Goal: Task Accomplishment & Management: Use online tool/utility

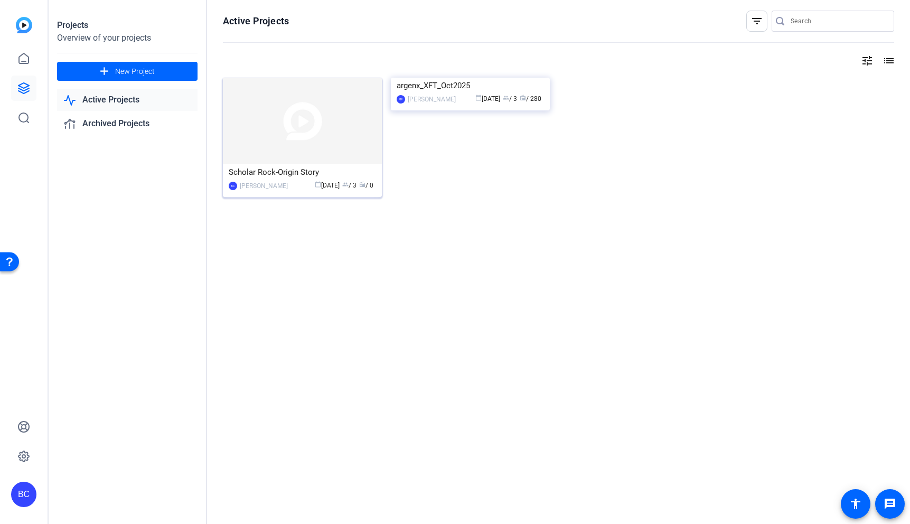
click at [317, 141] on img at bounding box center [302, 121] width 159 height 87
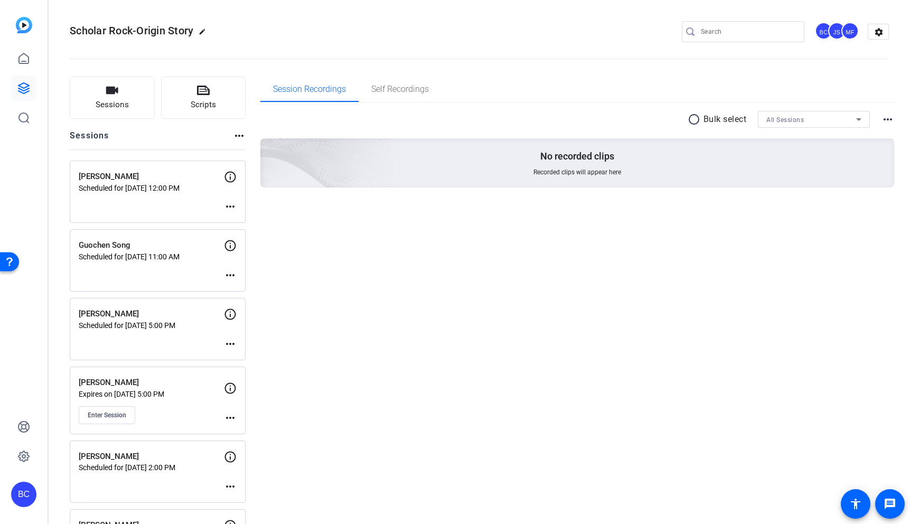
click at [232, 419] on mat-icon "more_horiz" at bounding box center [230, 417] width 13 height 13
click at [254, 430] on span "Edit Session" at bounding box center [256, 433] width 48 height 13
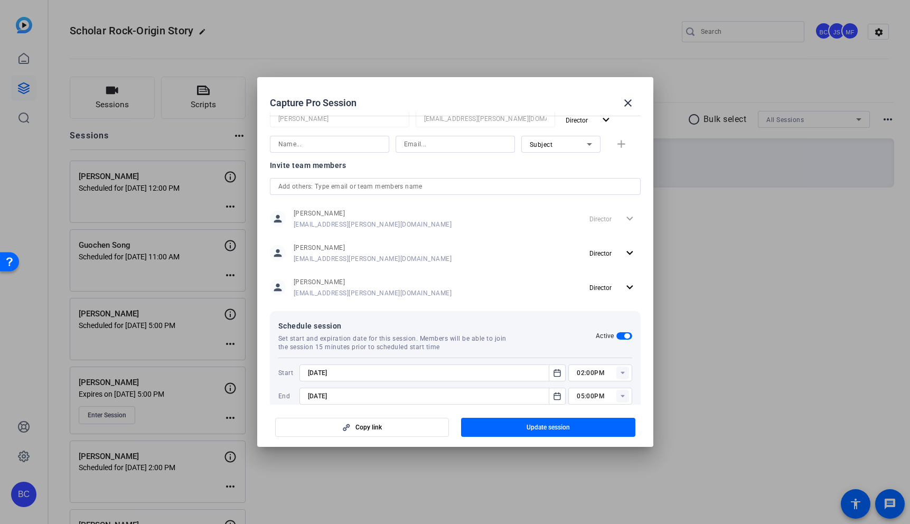
scroll to position [235, 0]
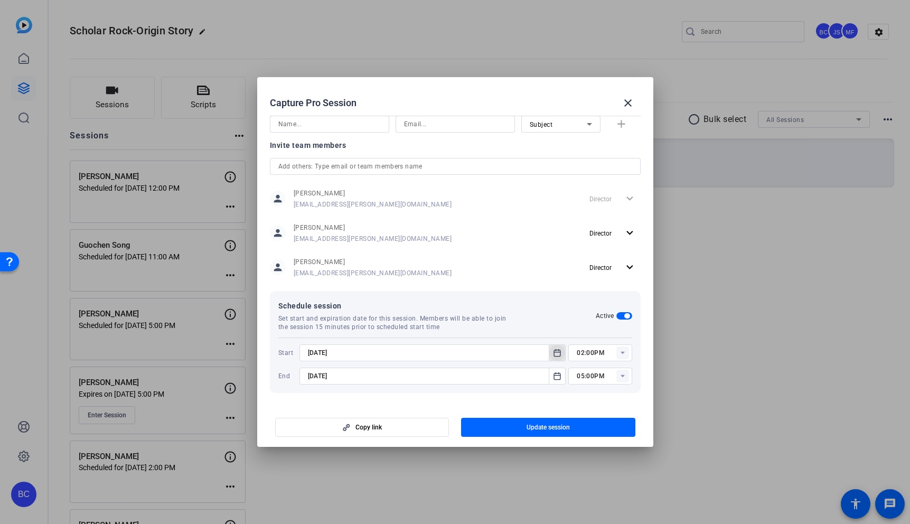
click at [553, 350] on icon "Open calendar" at bounding box center [557, 352] width 8 height 13
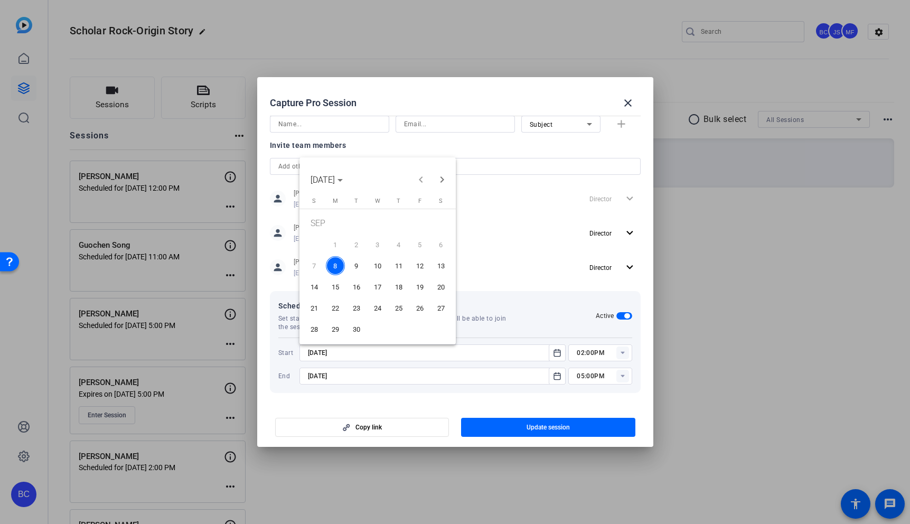
click at [398, 263] on span "11" at bounding box center [398, 265] width 19 height 19
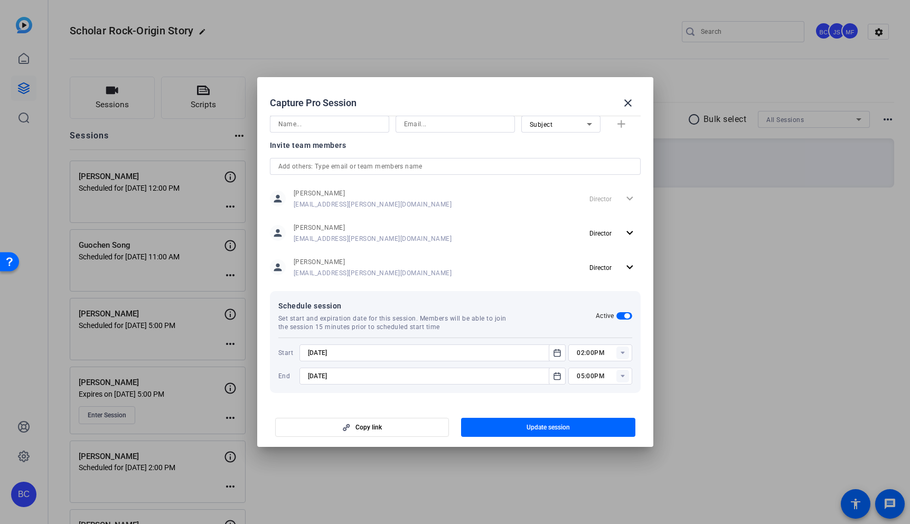
type input "9/11/2025"
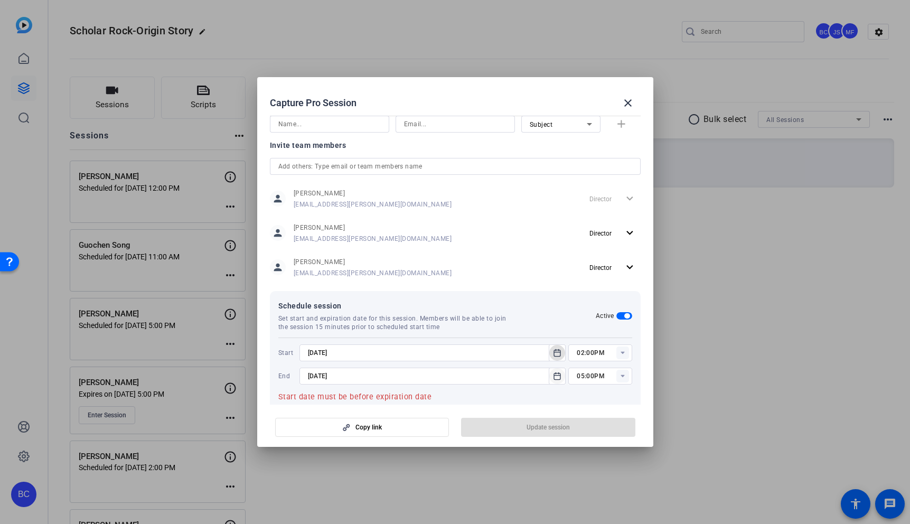
click at [557, 379] on icon "Open calendar" at bounding box center [557, 375] width 6 height 7
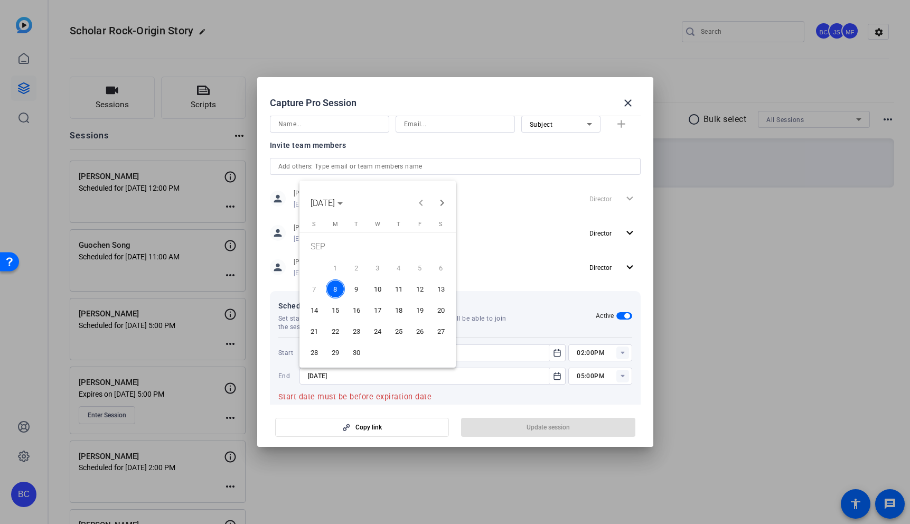
click at [396, 287] on span "11" at bounding box center [398, 288] width 19 height 19
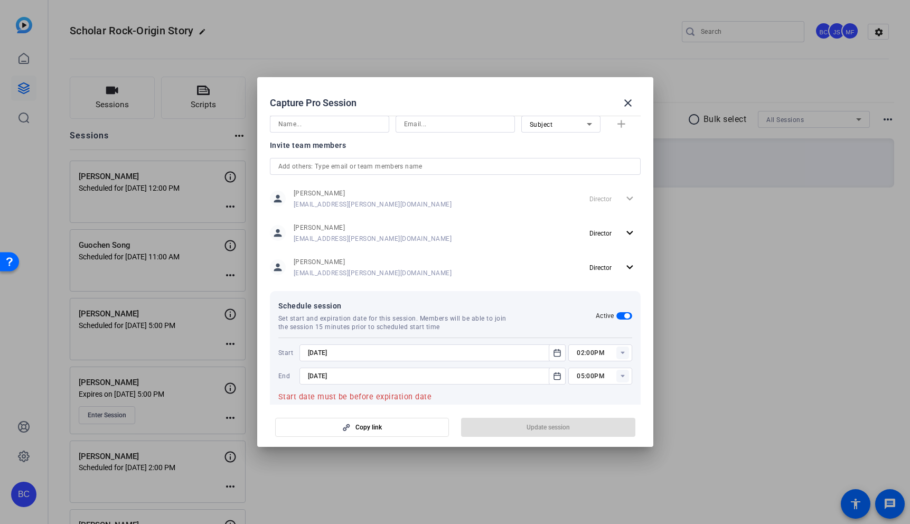
type input "9/11/2025"
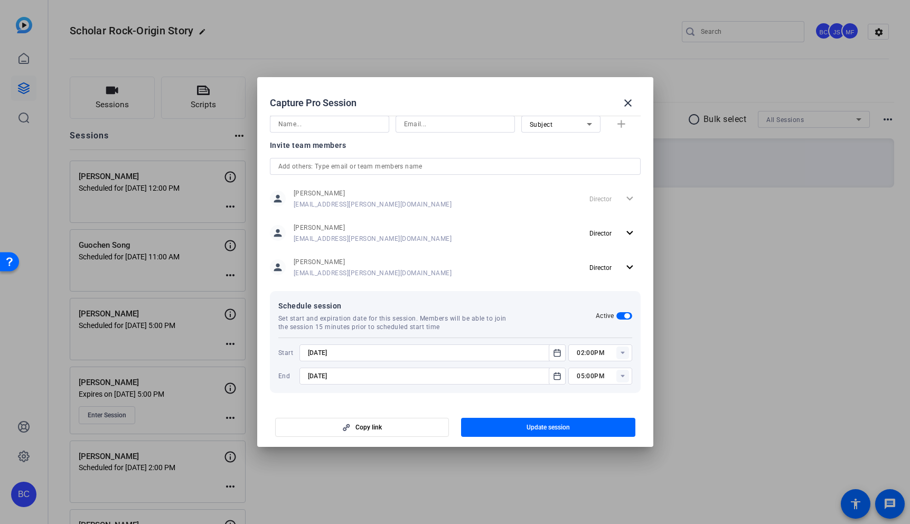
click at [621, 352] on icon at bounding box center [622, 353] width 4 height 3
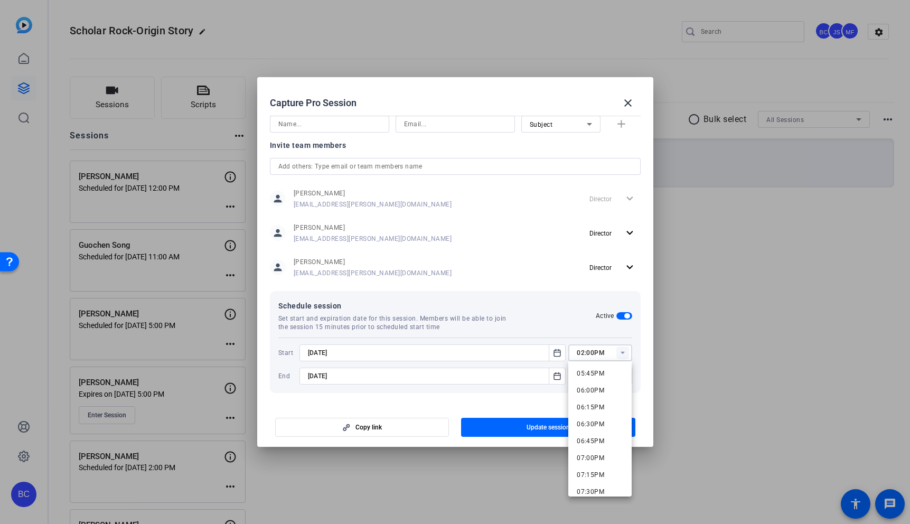
scroll to position [1186, 0]
click at [600, 401] on span "06:00PM" at bounding box center [590, 403] width 27 height 7
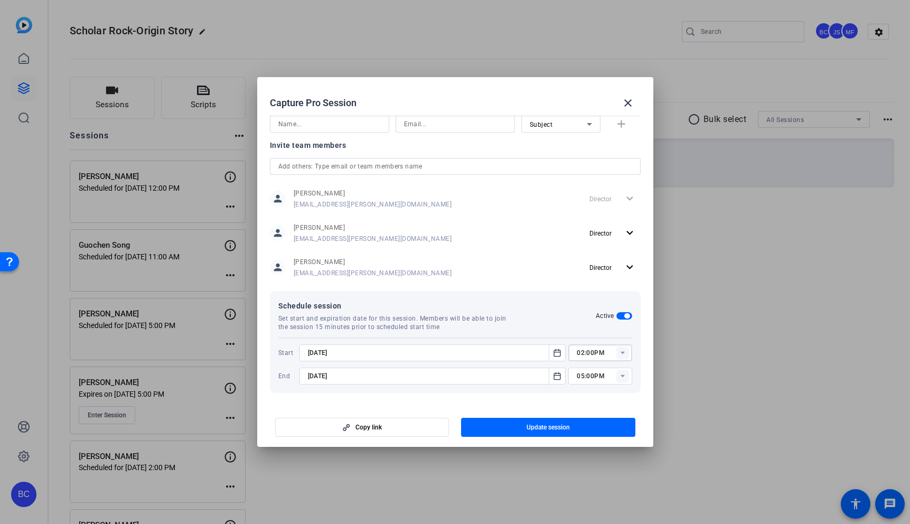
type input "06:00PM"
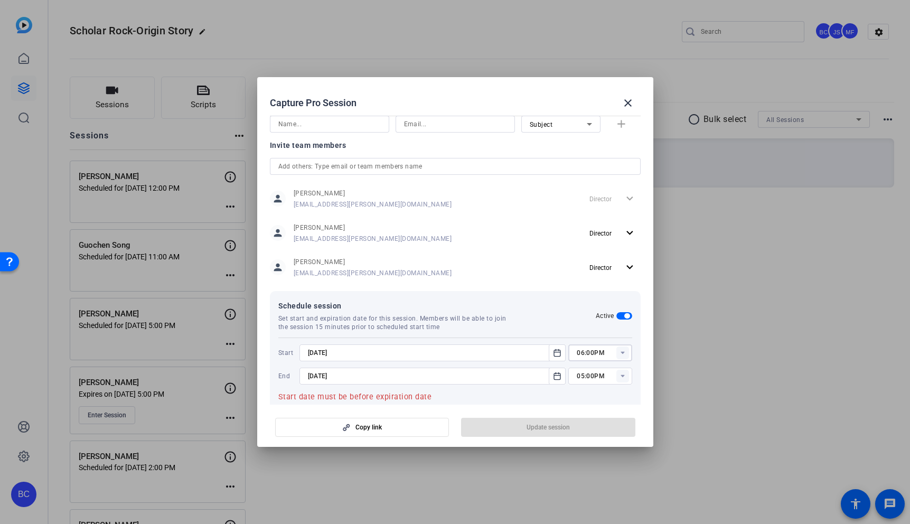
click at [618, 378] on rect at bounding box center [622, 376] width 13 height 13
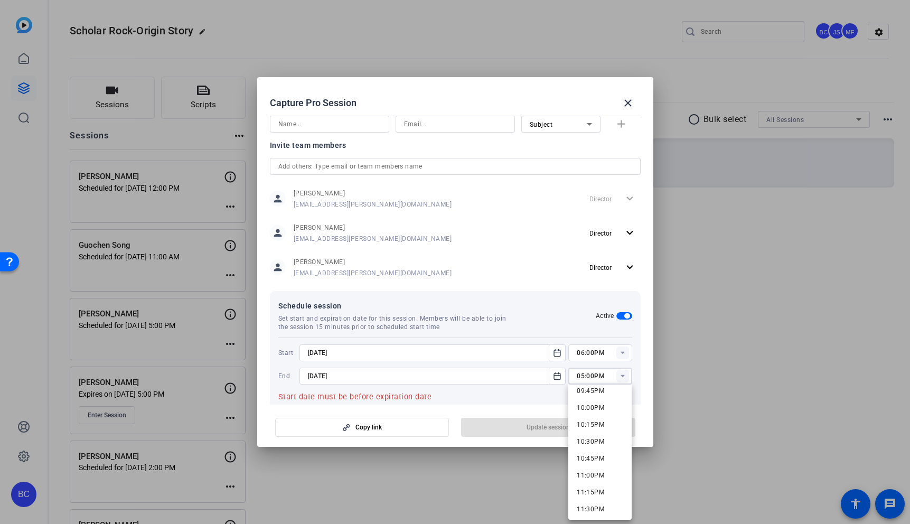
scroll to position [1481, 0]
click at [591, 406] on span "10:00PM" at bounding box center [590, 403] width 27 height 7
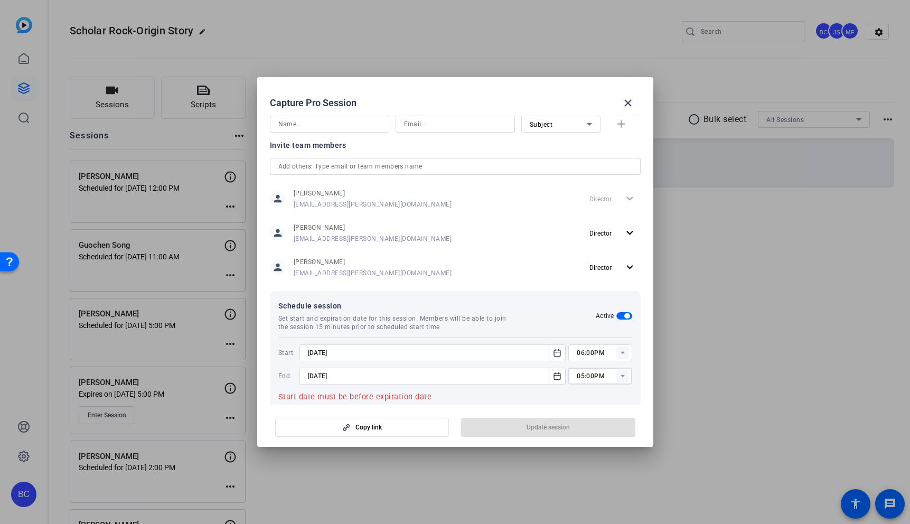
type input "10:00PM"
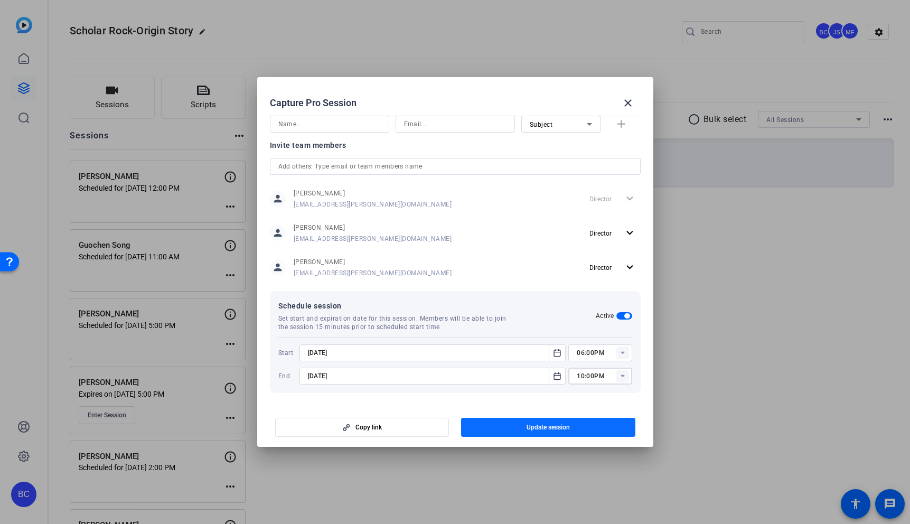
click at [586, 427] on span "button" at bounding box center [548, 426] width 174 height 25
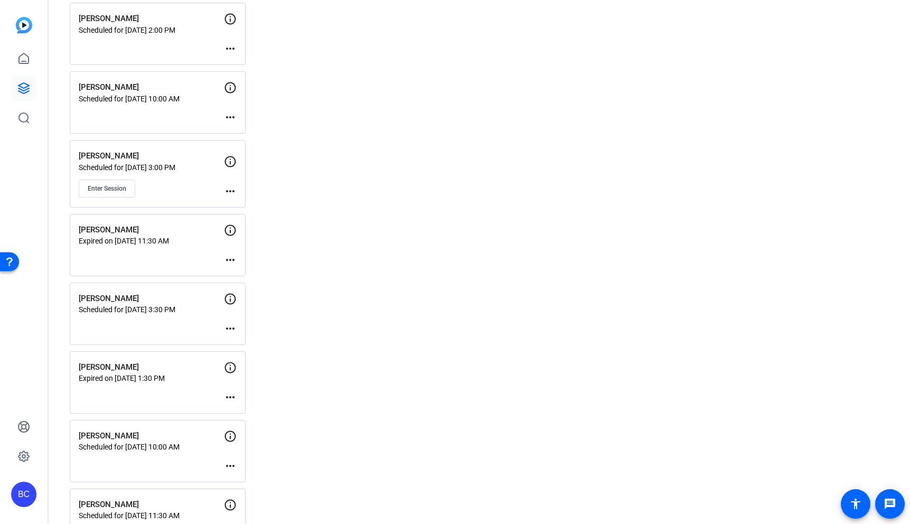
scroll to position [843, 0]
click at [115, 183] on button "Enter Session" at bounding box center [107, 190] width 56 height 18
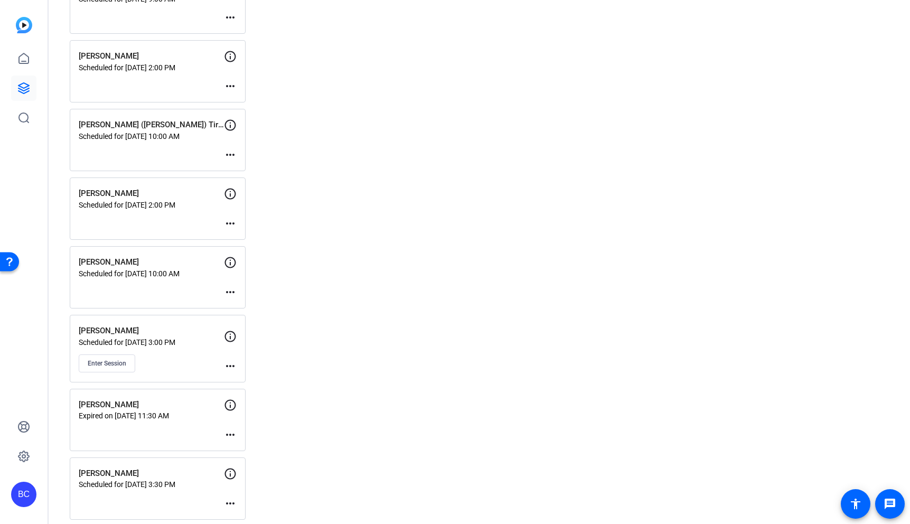
scroll to position [668, 0]
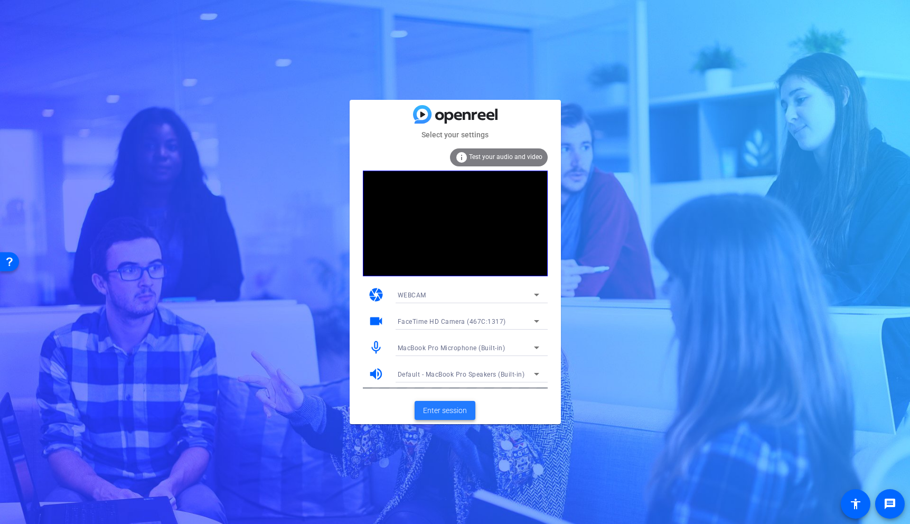
click at [455, 408] on span "Enter session" at bounding box center [445, 410] width 44 height 11
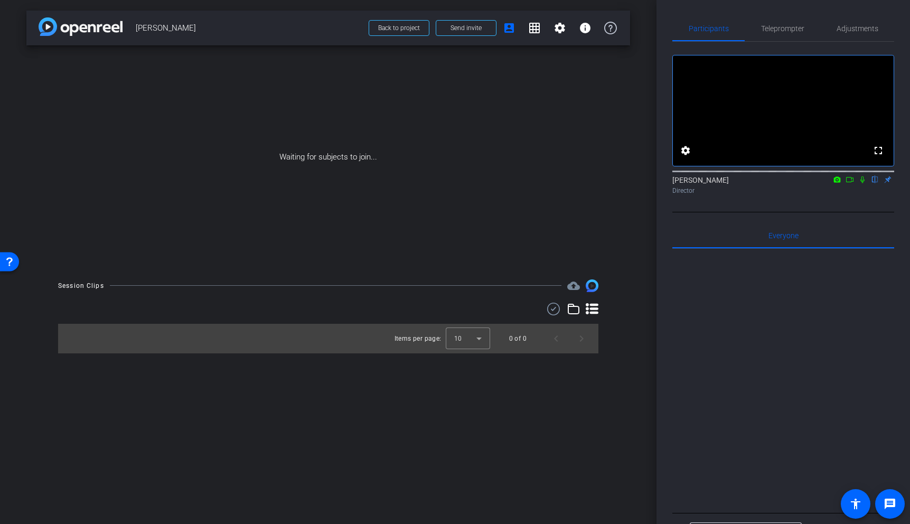
click at [850, 183] on icon at bounding box center [849, 179] width 8 height 7
click at [874, 183] on icon at bounding box center [875, 179] width 4 height 7
click at [459, 26] on span "Send invite" at bounding box center [465, 28] width 31 height 8
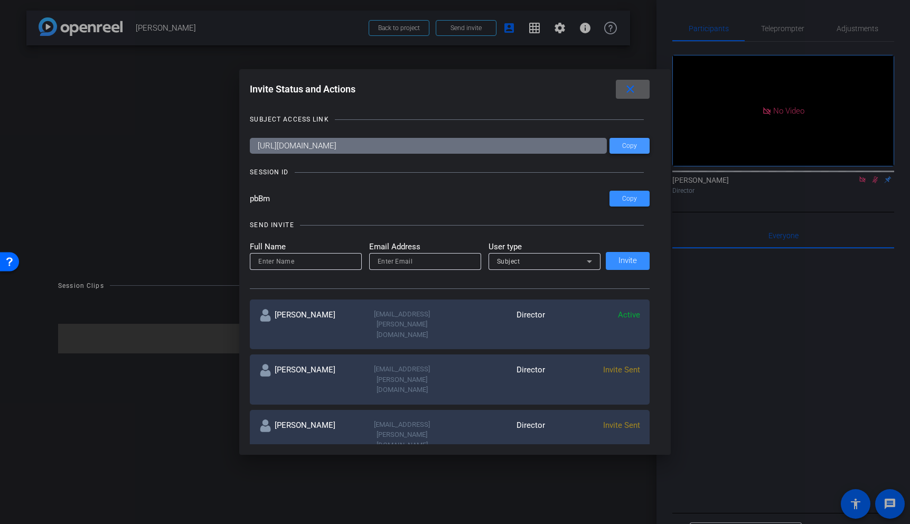
click at [0, 0] on span "Copy" at bounding box center [0, 0] width 0 height 0
click at [634, 95] on mat-icon "close" at bounding box center [630, 89] width 13 height 13
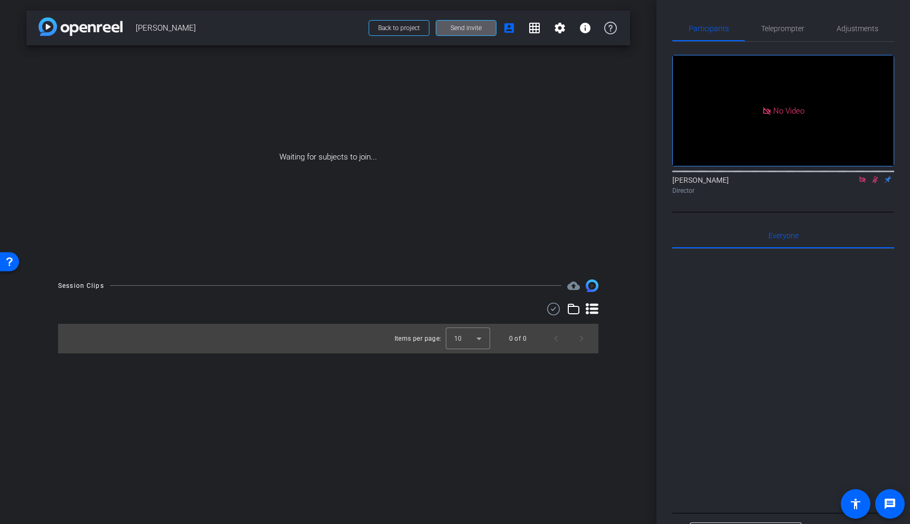
click at [459, 28] on span "Send invite" at bounding box center [465, 28] width 31 height 8
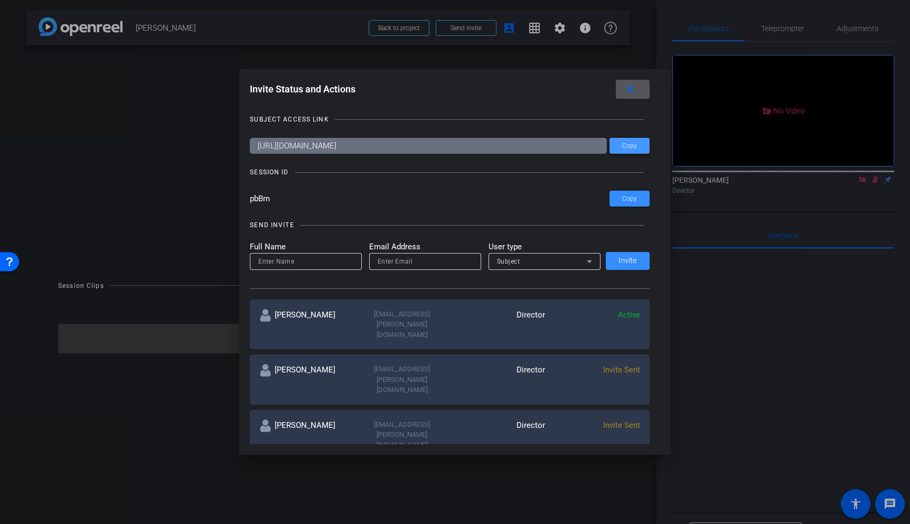
click at [631, 147] on span "Copy" at bounding box center [629, 146] width 15 height 8
click at [629, 92] on mat-icon "close" at bounding box center [630, 89] width 13 height 13
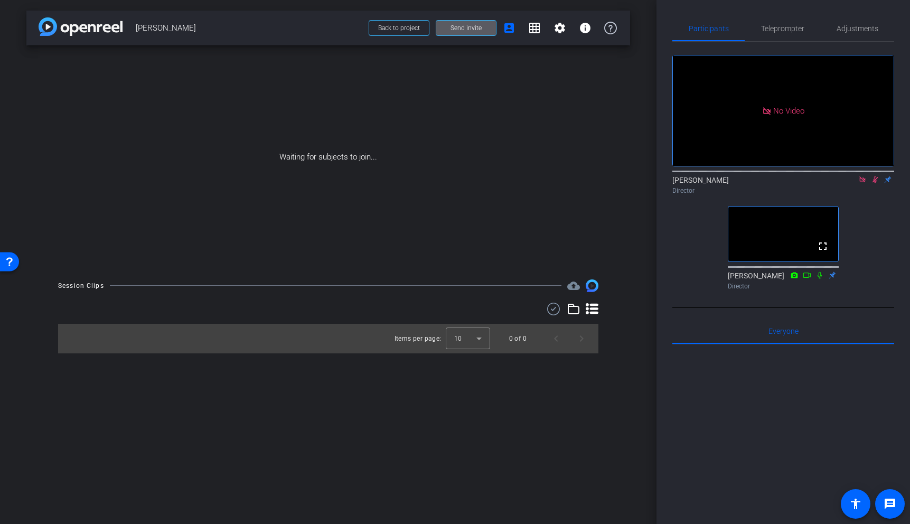
click at [864, 182] on icon at bounding box center [862, 179] width 6 height 6
click at [865, 183] on icon at bounding box center [862, 179] width 8 height 7
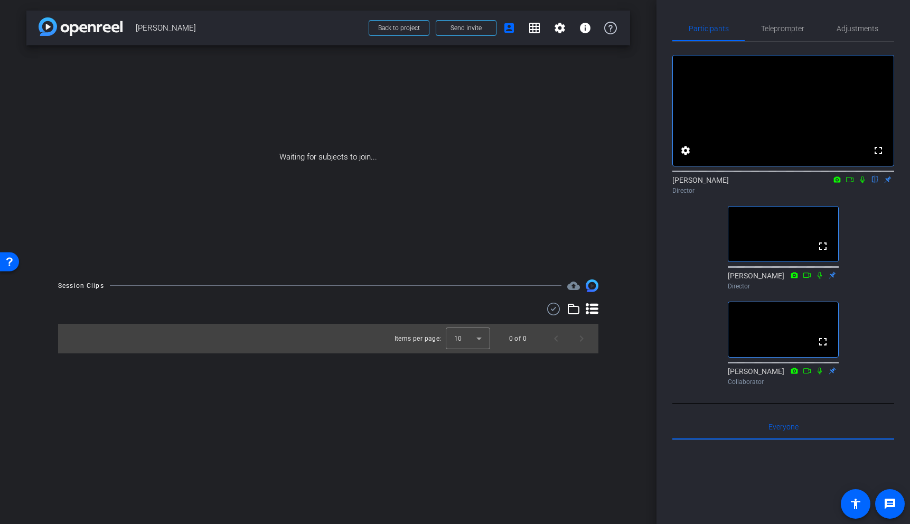
click at [638, 303] on div "arrow_back Jing Marantz Back to project Send invite account_box grid_on setting…" at bounding box center [328, 262] width 656 height 524
click at [863, 183] on icon at bounding box center [862, 179] width 4 height 7
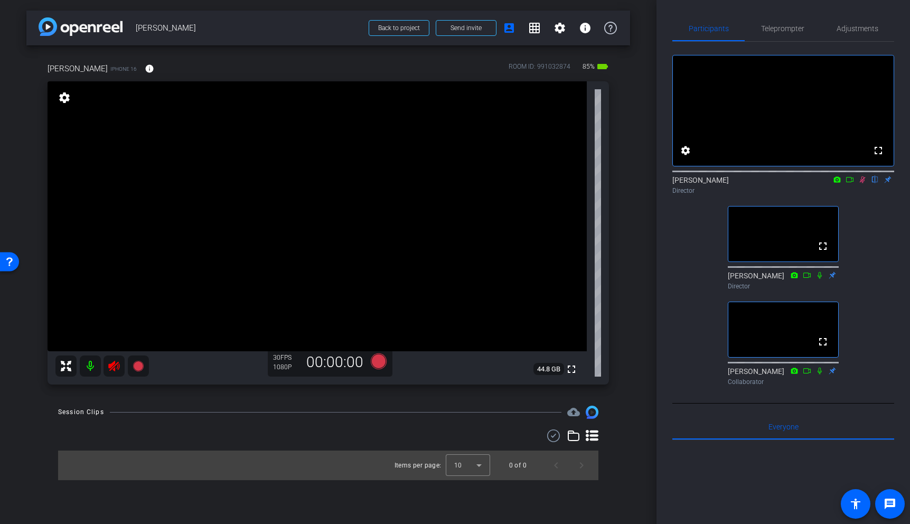
click at [863, 183] on icon at bounding box center [862, 179] width 8 height 7
click at [112, 363] on icon at bounding box center [113, 366] width 11 height 11
click at [785, 27] on span "Teleprompter" at bounding box center [782, 28] width 43 height 7
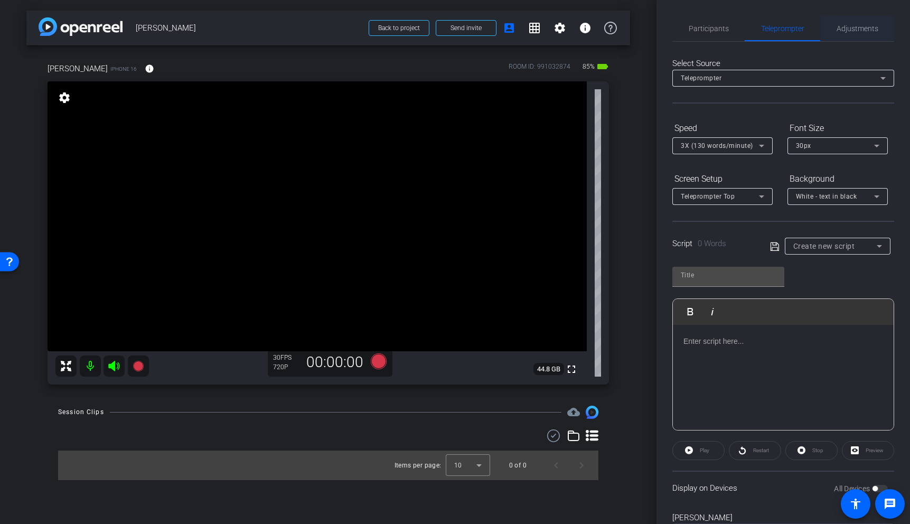
click at [858, 30] on span "Adjustments" at bounding box center [857, 28] width 42 height 7
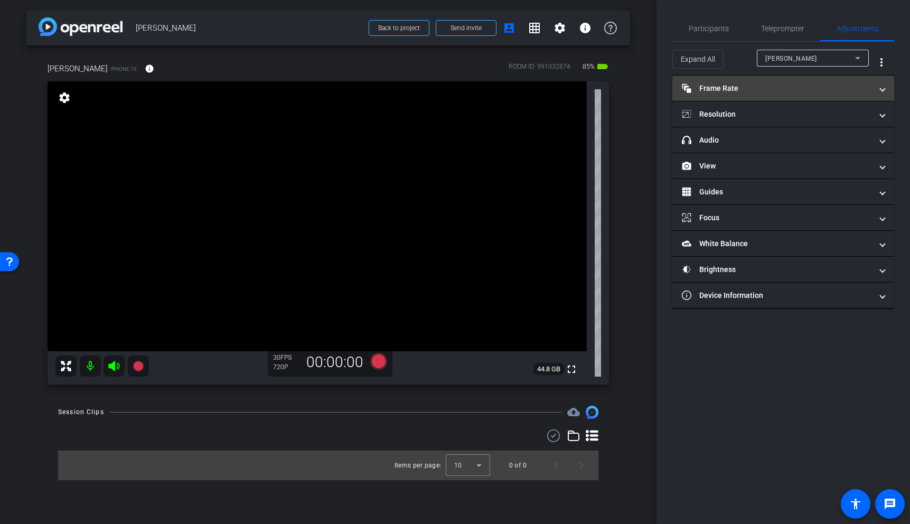
click at [768, 81] on mat-expansion-panel-header "Frame Rate Frame Rate" at bounding box center [783, 88] width 222 height 25
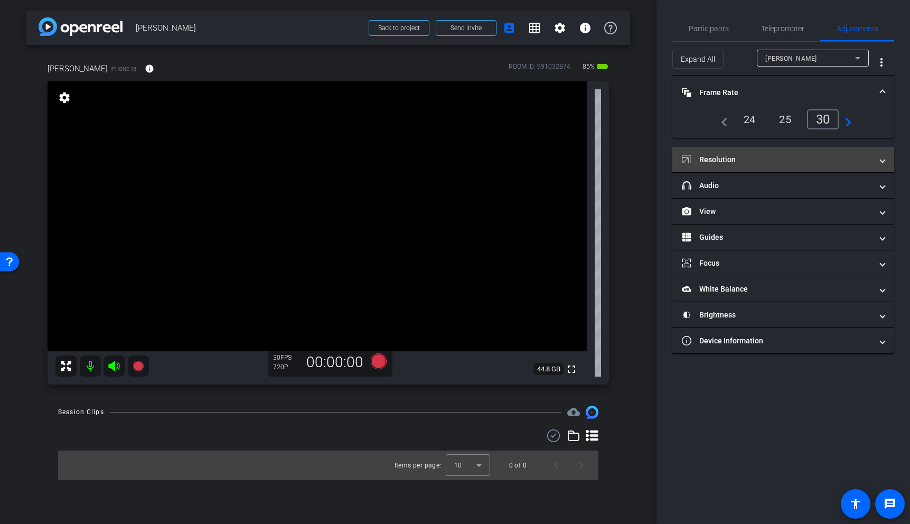
click at [798, 159] on mat-panel-title "Resolution" at bounding box center [777, 159] width 190 height 11
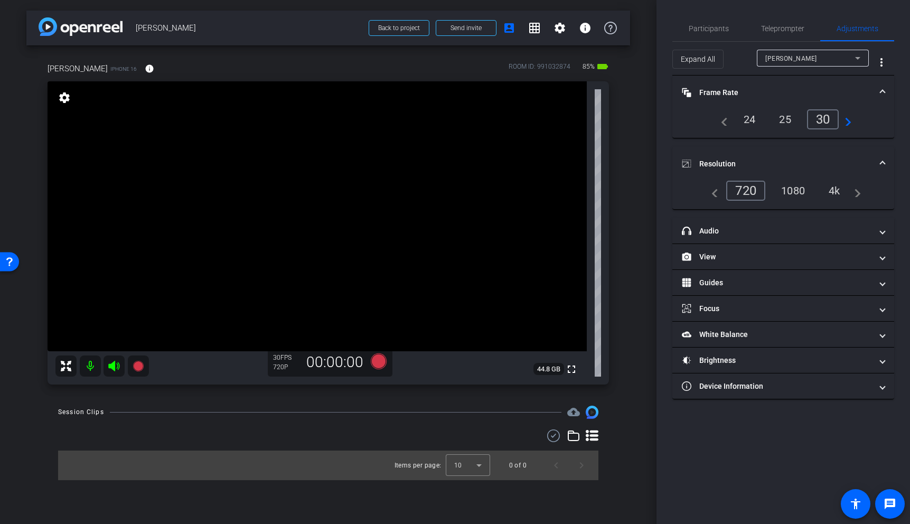
click at [833, 189] on div "4k" at bounding box center [834, 191] width 27 height 18
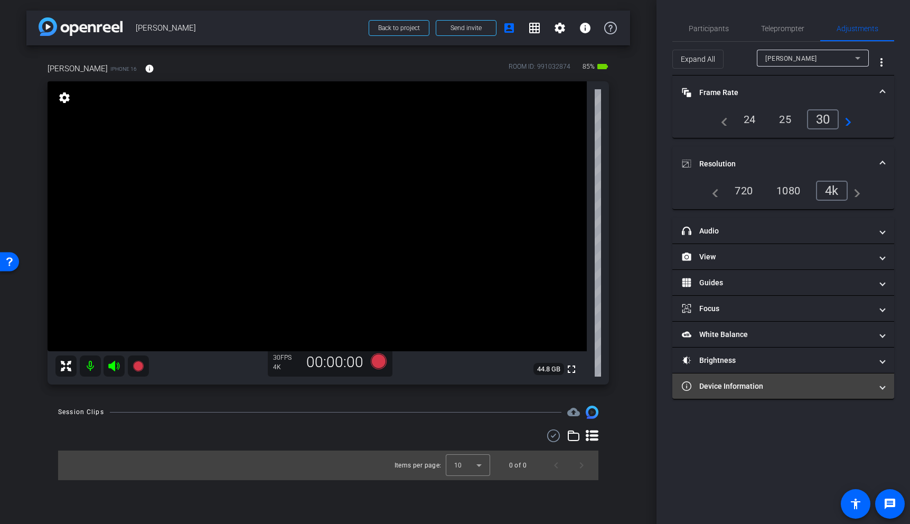
click at [752, 384] on mat-panel-title "Device Information" at bounding box center [777, 386] width 190 height 11
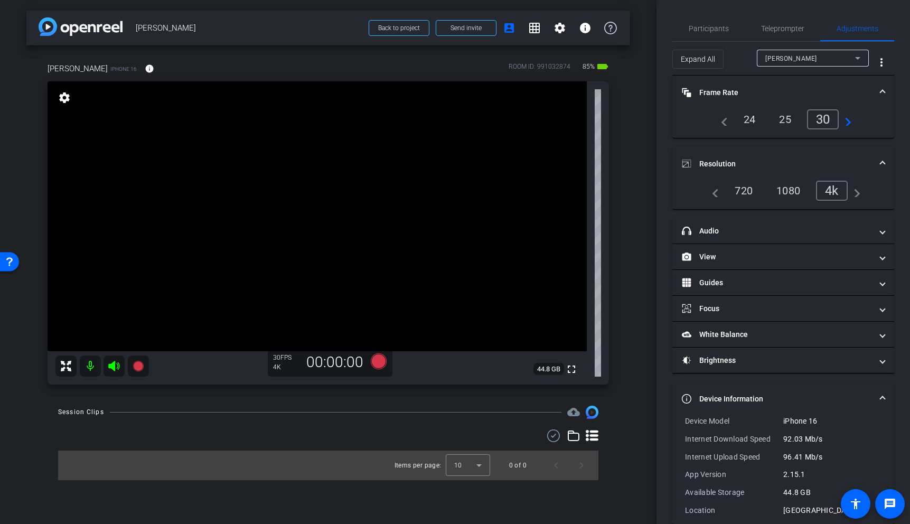
scroll to position [16, 0]
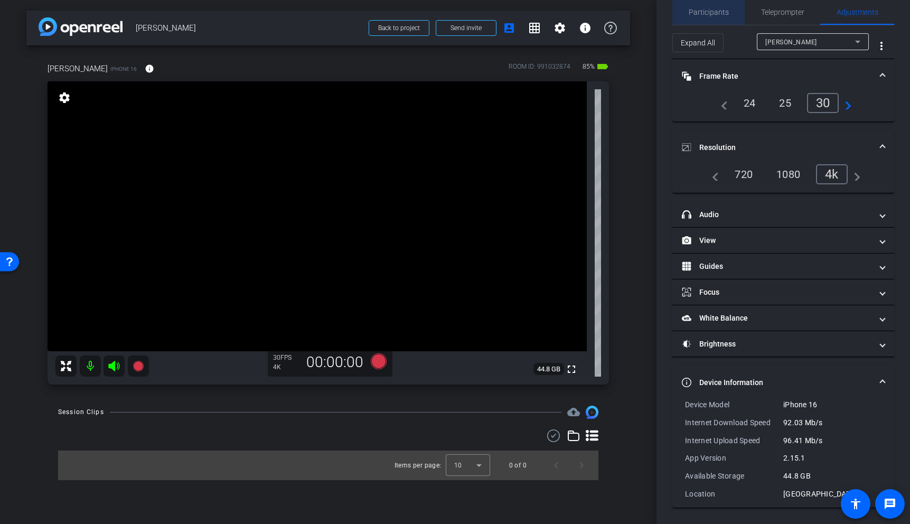
click at [713, 9] on span "Participants" at bounding box center [709, 11] width 40 height 7
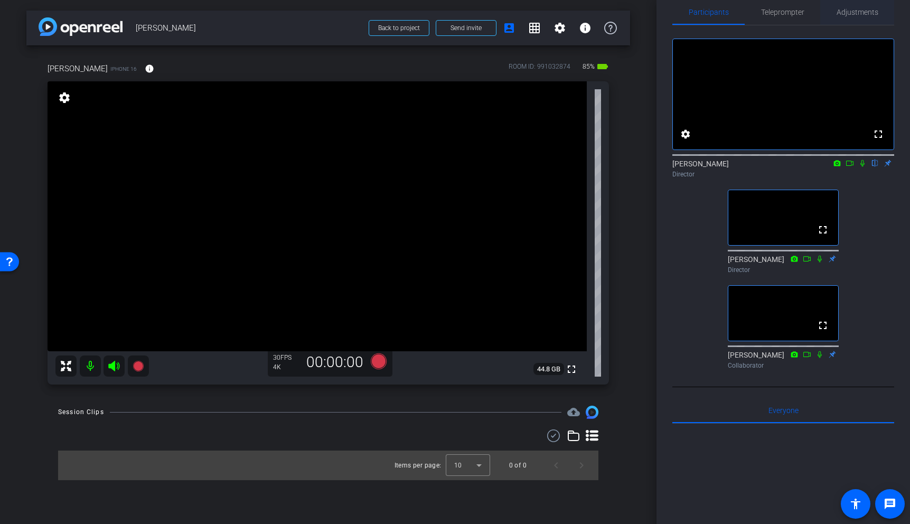
click at [858, 9] on span "Adjustments" at bounding box center [857, 11] width 42 height 7
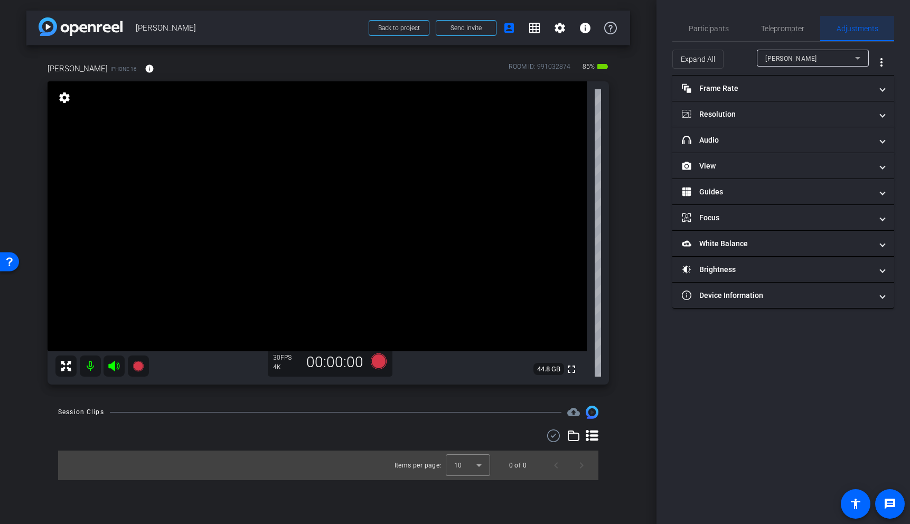
scroll to position [0, 0]
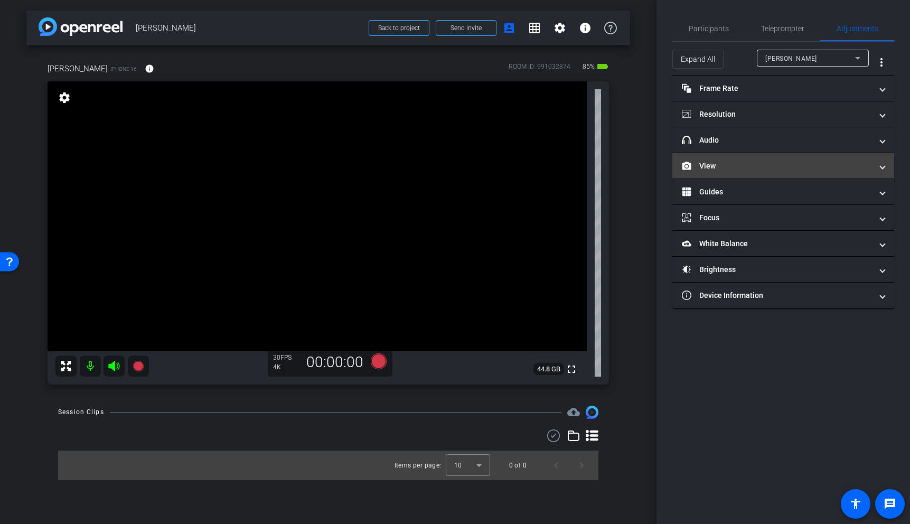
click at [809, 167] on mat-panel-title "View" at bounding box center [777, 166] width 190 height 11
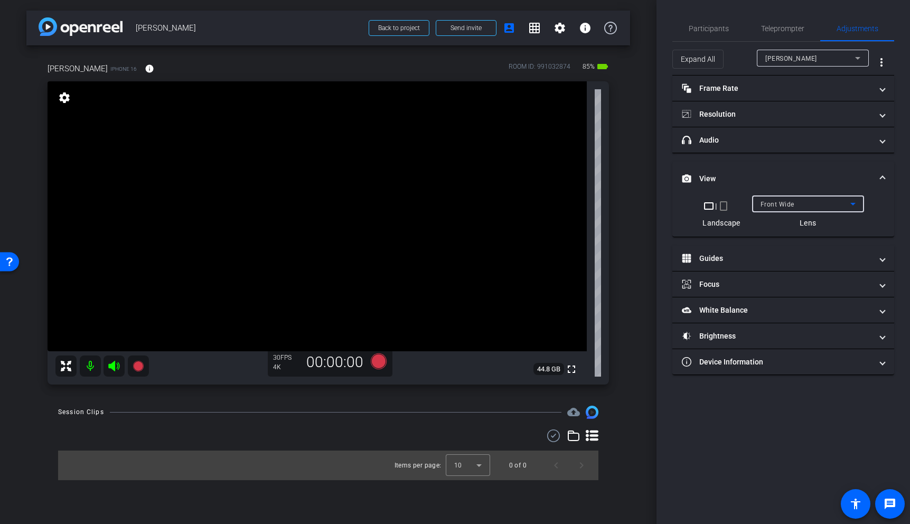
click at [823, 202] on div "Front Wide" at bounding box center [805, 203] width 90 height 13
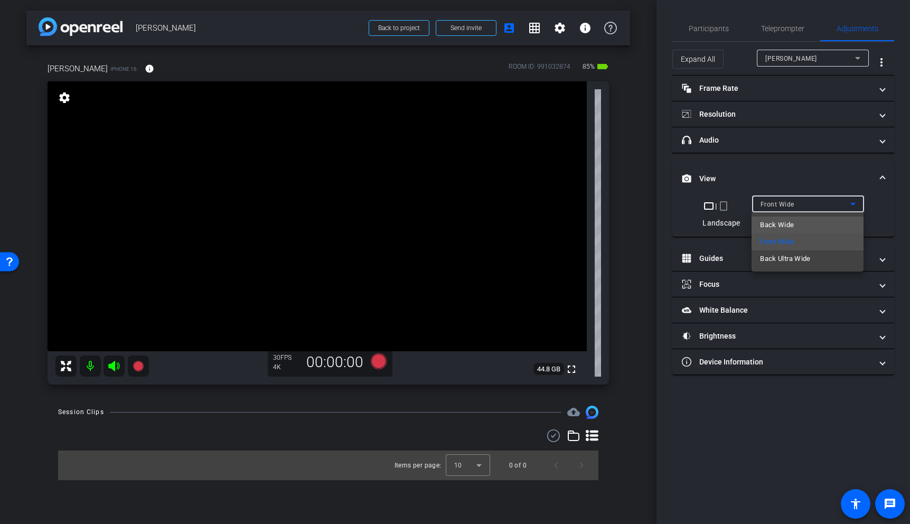
click at [796, 222] on mat-option "Back Wide" at bounding box center [807, 224] width 112 height 17
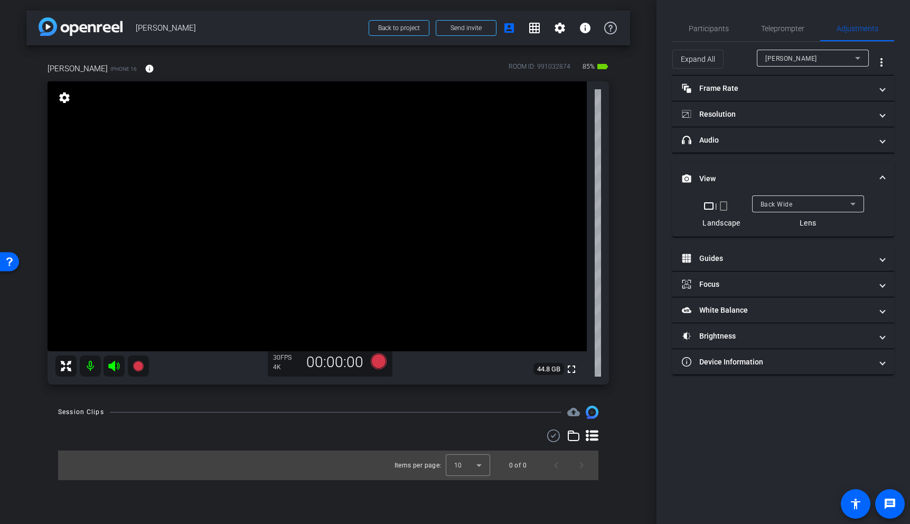
click at [261, 166] on video at bounding box center [317, 216] width 539 height 270
click at [274, 138] on video at bounding box center [317, 216] width 539 height 270
click at [820, 200] on div "Back Wide" at bounding box center [805, 203] width 90 height 13
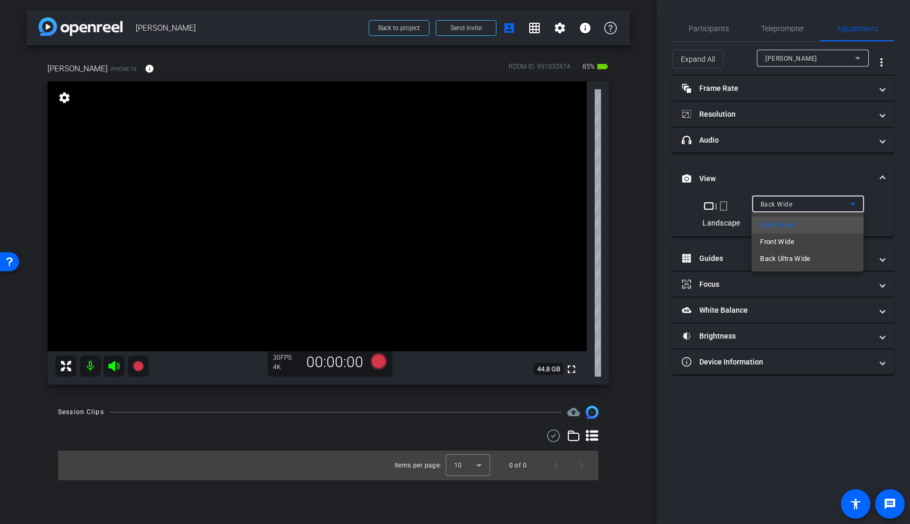
click at [721, 28] on div at bounding box center [455, 262] width 910 height 524
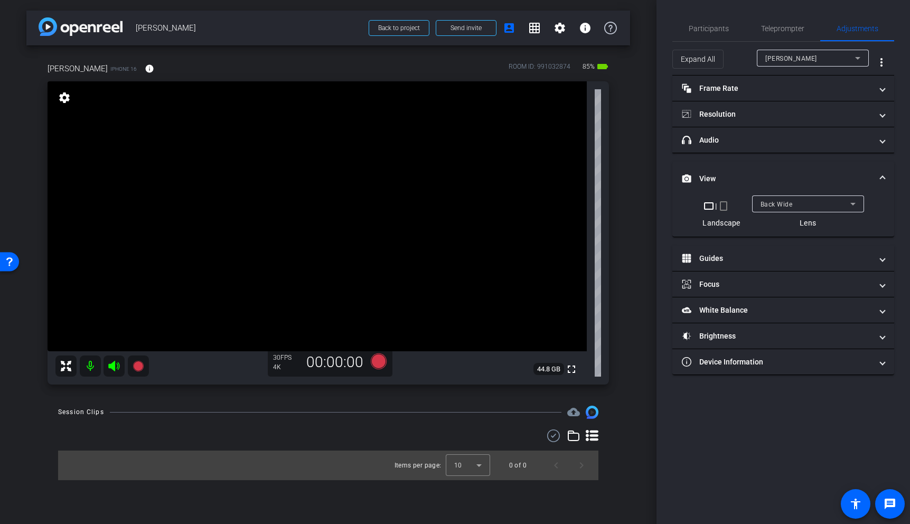
click at [329, 165] on video at bounding box center [317, 216] width 539 height 270
click at [884, 176] on span at bounding box center [882, 178] width 4 height 11
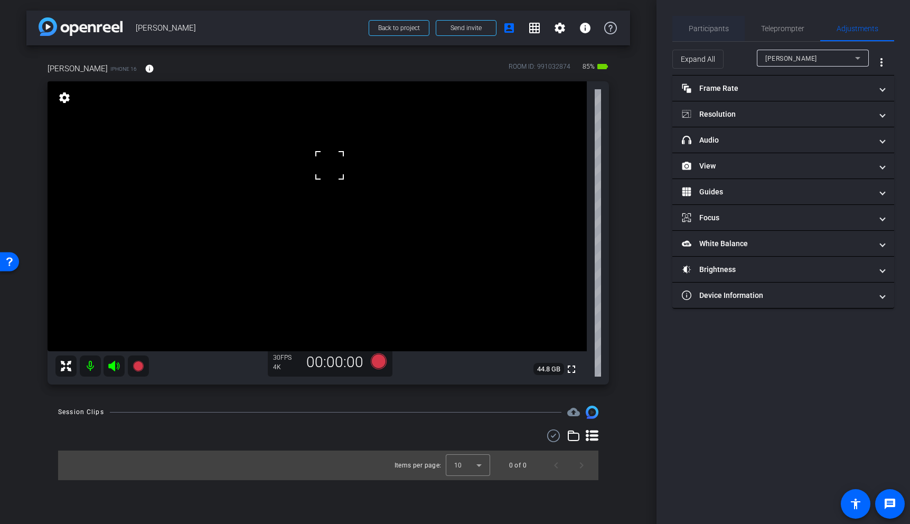
click at [705, 26] on span "Participants" at bounding box center [709, 28] width 40 height 7
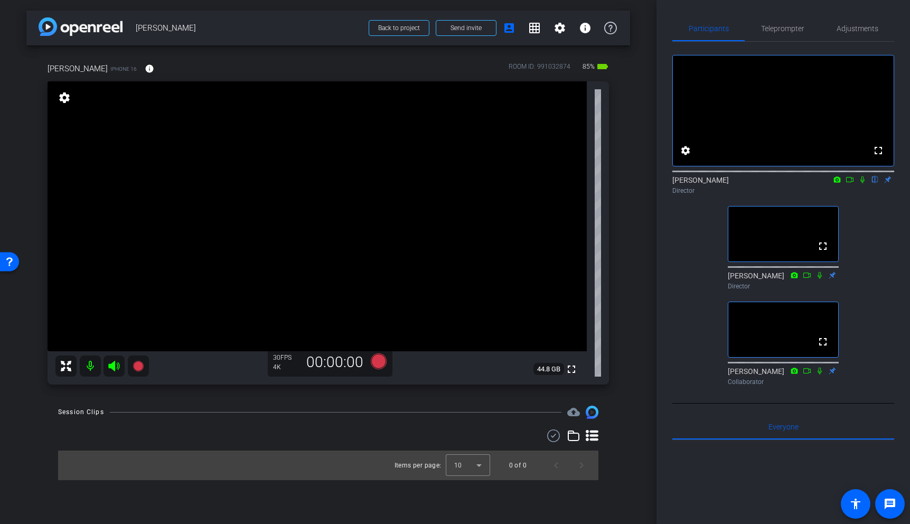
click at [852, 182] on icon at bounding box center [849, 179] width 7 height 5
click at [322, 184] on video at bounding box center [317, 216] width 539 height 270
click at [296, 172] on video at bounding box center [317, 216] width 539 height 270
click at [321, 211] on video at bounding box center [317, 216] width 539 height 270
click at [316, 244] on video at bounding box center [317, 216] width 539 height 270
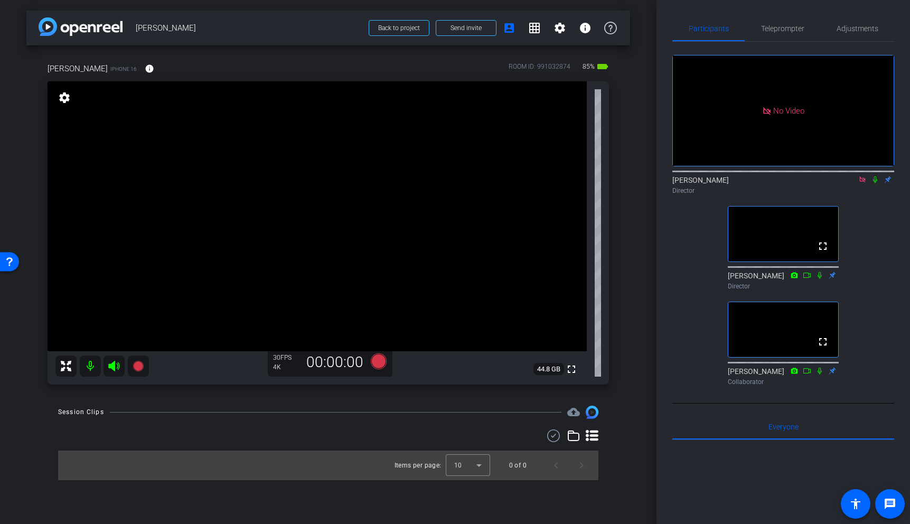
click at [331, 227] on video at bounding box center [317, 216] width 539 height 270
click at [318, 214] on video at bounding box center [317, 216] width 539 height 270
click at [355, 225] on video at bounding box center [317, 216] width 539 height 270
click at [310, 212] on video at bounding box center [317, 216] width 539 height 270
click at [138, 368] on icon at bounding box center [138, 366] width 11 height 11
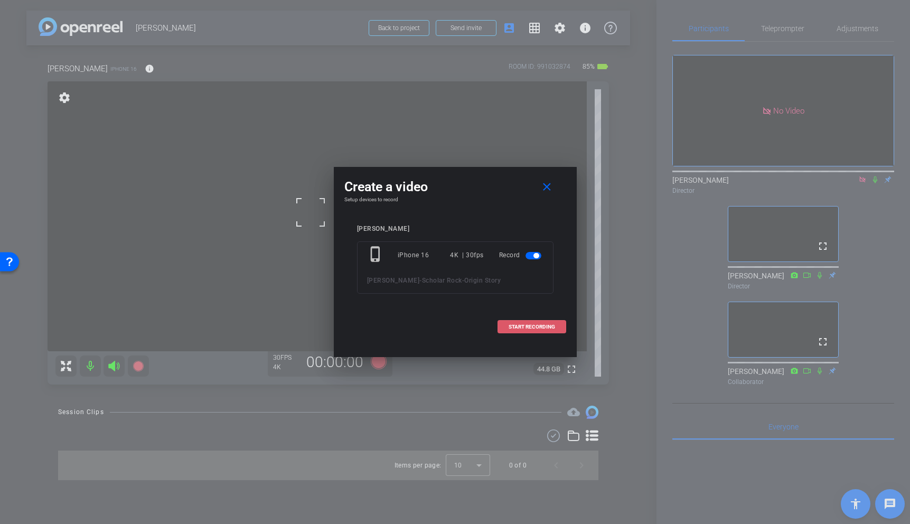
click at [535, 327] on span "START RECORDING" at bounding box center [531, 326] width 46 height 5
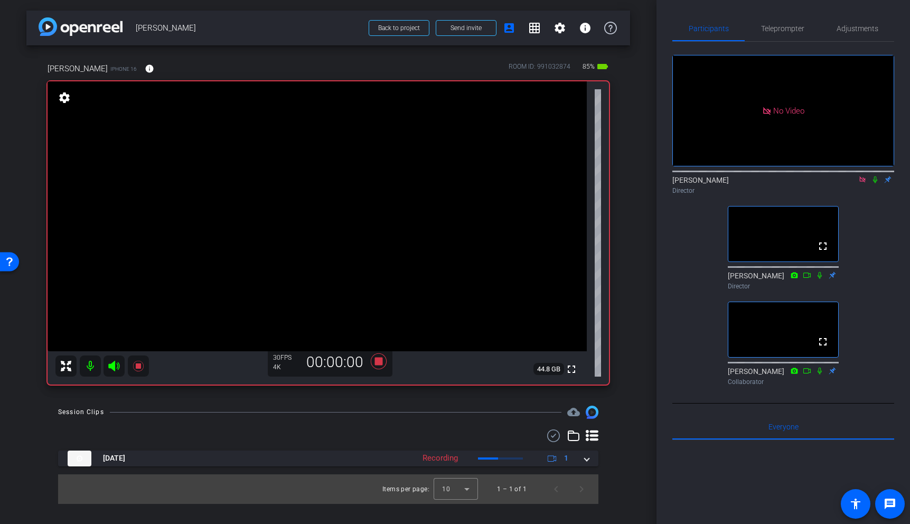
click at [298, 246] on video at bounding box center [317, 216] width 539 height 270
click at [808, 374] on icon at bounding box center [807, 370] width 8 height 7
click at [136, 364] on icon at bounding box center [138, 366] width 11 height 11
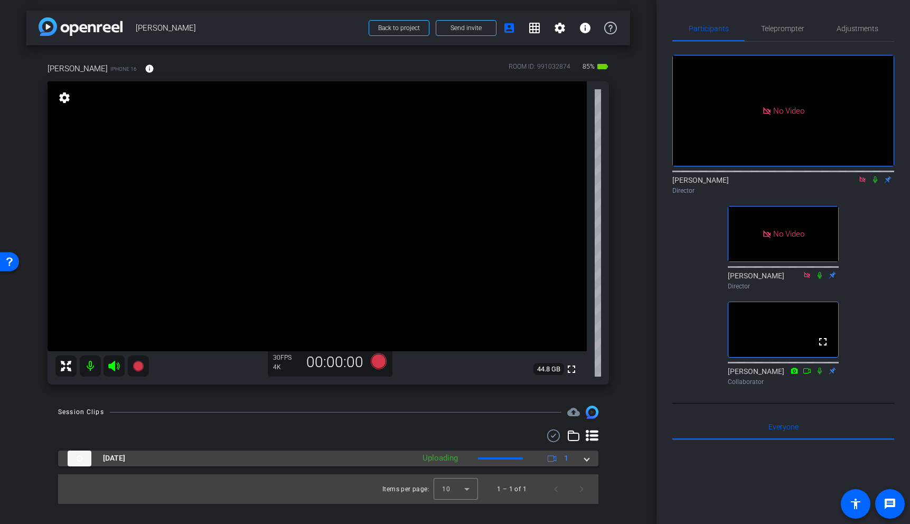
click at [589, 461] on mat-expansion-panel-header "Sep 8, 2025 Uploading 1" at bounding box center [328, 458] width 540 height 16
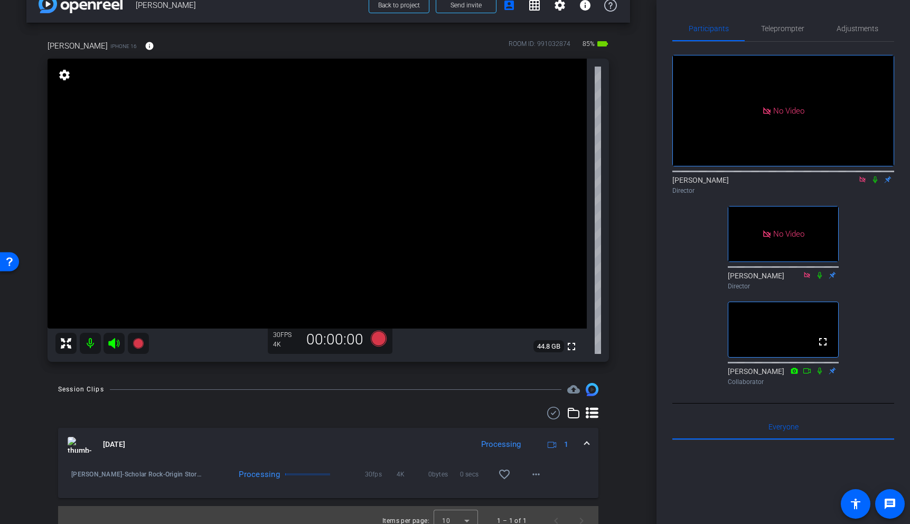
scroll to position [34, 0]
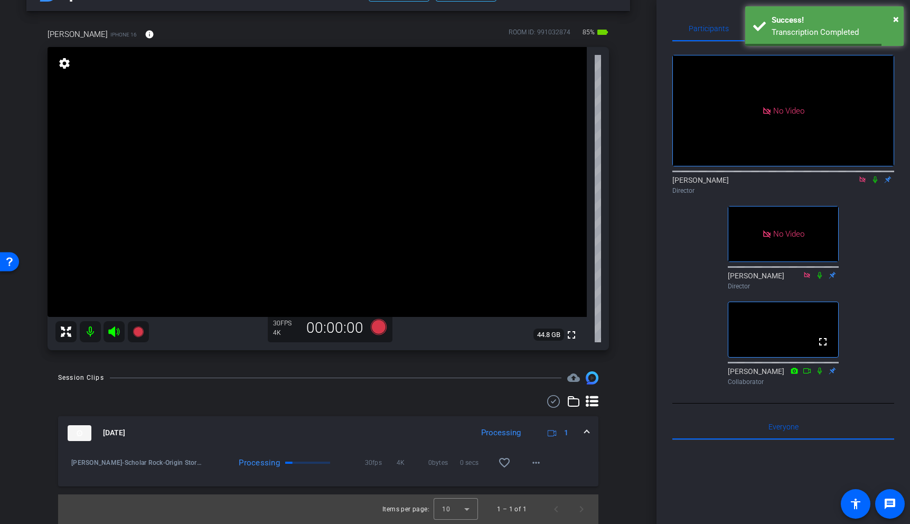
click at [807, 374] on icon at bounding box center [807, 370] width 8 height 7
click at [806, 374] on icon at bounding box center [807, 370] width 8 height 7
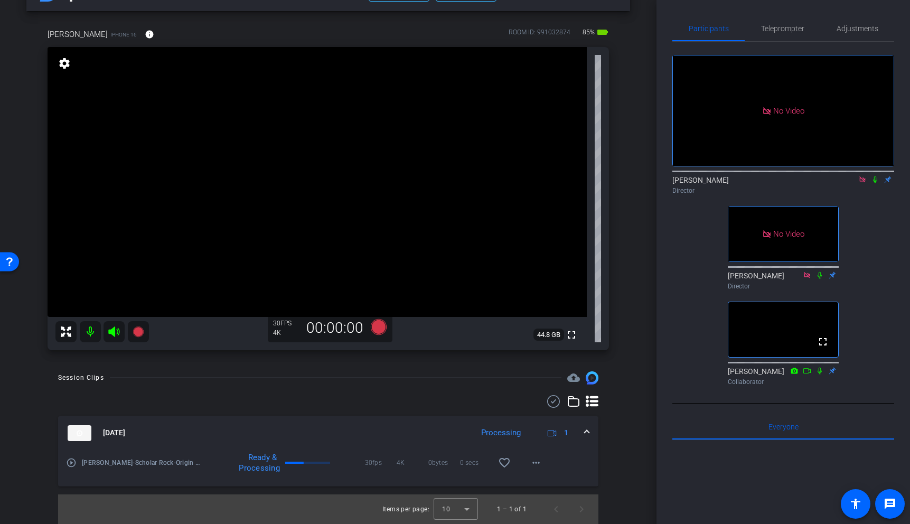
click at [875, 183] on icon at bounding box center [875, 179] width 4 height 7
click at [71, 463] on mat-icon "play_circle_outline" at bounding box center [71, 462] width 11 height 11
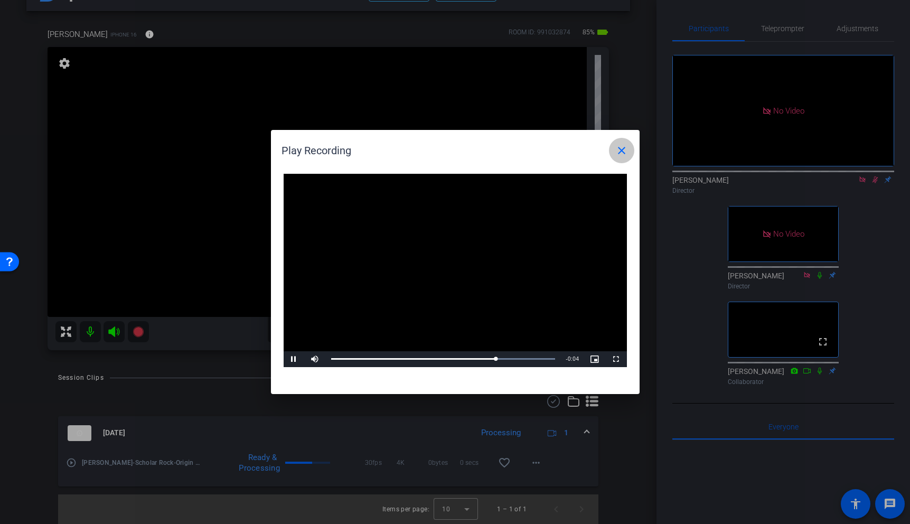
click at [622, 149] on mat-icon "close" at bounding box center [621, 150] width 13 height 13
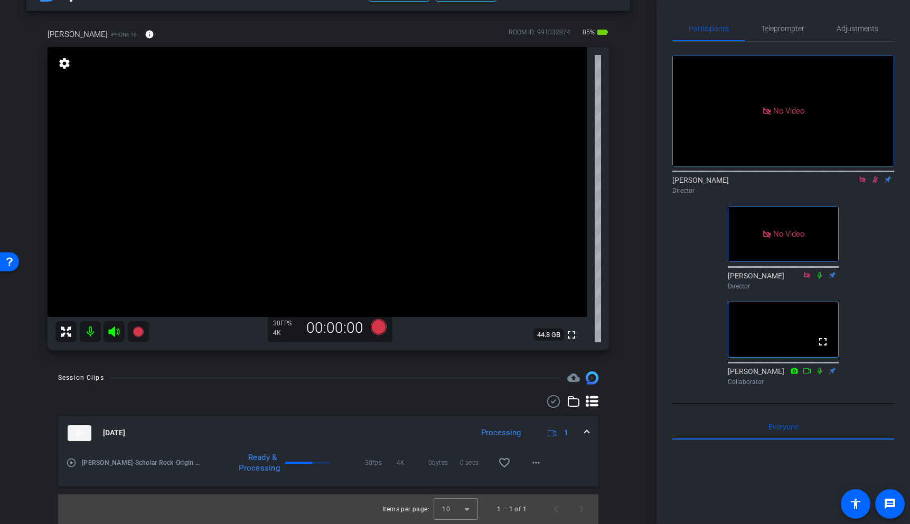
click at [876, 183] on icon at bounding box center [875, 179] width 8 height 7
click at [314, 236] on video at bounding box center [317, 182] width 539 height 270
click at [333, 240] on video at bounding box center [317, 182] width 539 height 270
click at [334, 222] on video at bounding box center [317, 182] width 539 height 270
click at [310, 208] on video at bounding box center [317, 182] width 539 height 270
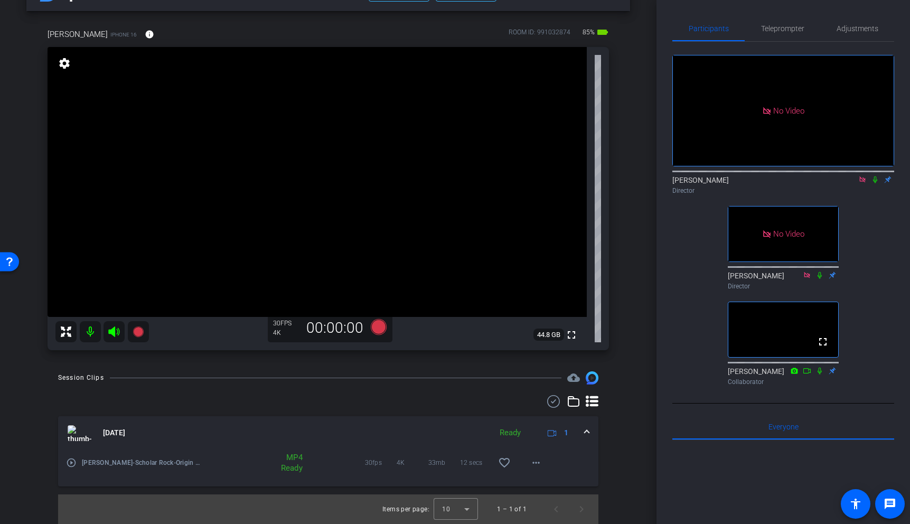
click at [300, 182] on video at bounding box center [317, 182] width 539 height 270
click at [876, 183] on icon at bounding box center [875, 179] width 8 height 7
click at [137, 332] on icon at bounding box center [138, 331] width 11 height 11
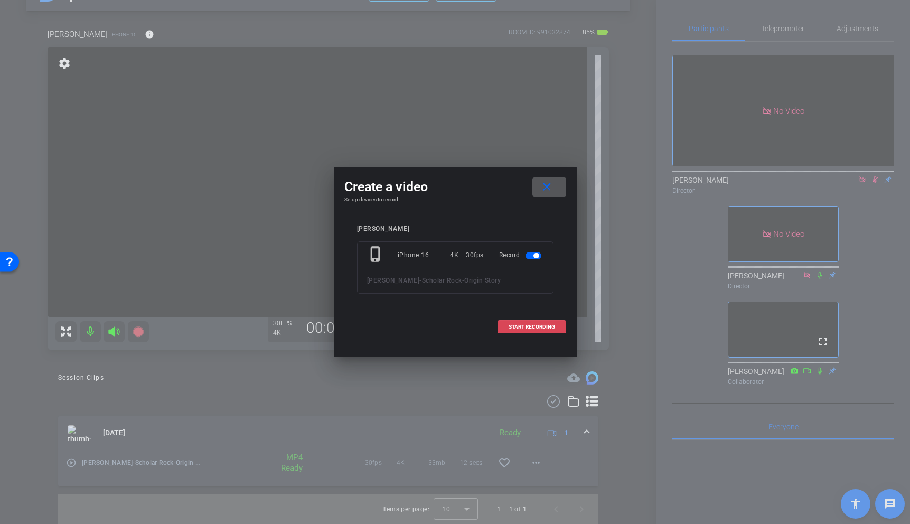
click at [536, 326] on span "START RECORDING" at bounding box center [531, 326] width 46 height 5
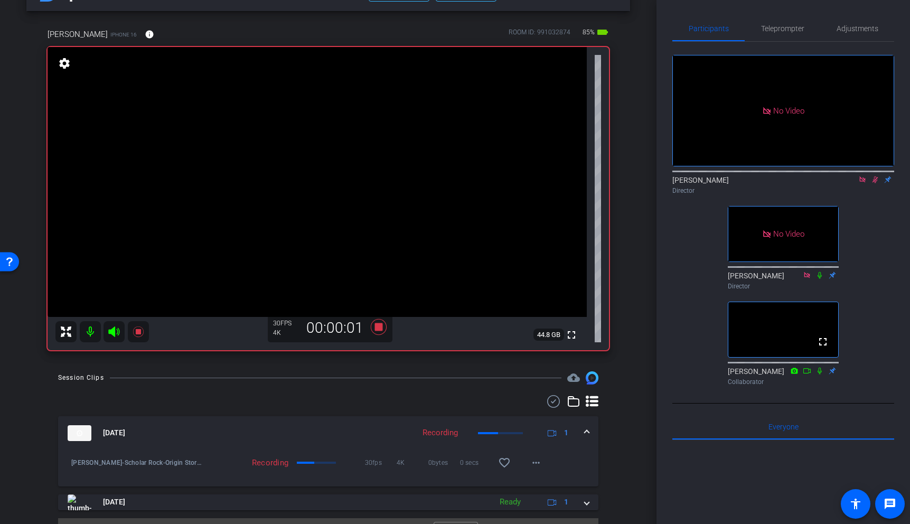
click at [299, 184] on video at bounding box center [317, 182] width 539 height 270
click at [821, 374] on icon at bounding box center [819, 370] width 4 height 7
click at [806, 374] on icon at bounding box center [807, 370] width 8 height 7
click at [808, 374] on icon at bounding box center [807, 370] width 8 height 7
click at [287, 169] on video at bounding box center [317, 182] width 539 height 270
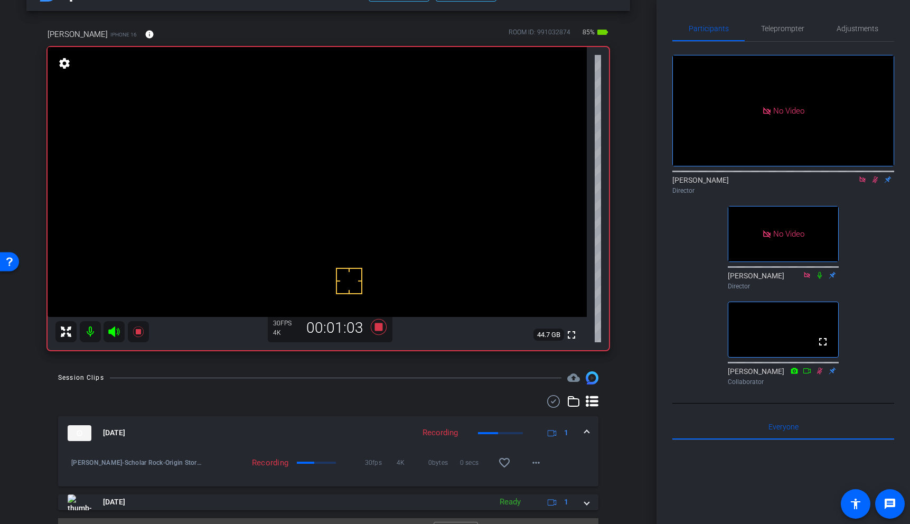
click at [304, 174] on video at bounding box center [317, 182] width 539 height 270
click at [307, 173] on video at bounding box center [317, 182] width 539 height 270
click at [805, 374] on icon at bounding box center [807, 370] width 8 height 7
click at [807, 374] on icon at bounding box center [807, 370] width 8 height 7
click at [304, 183] on video at bounding box center [317, 182] width 539 height 270
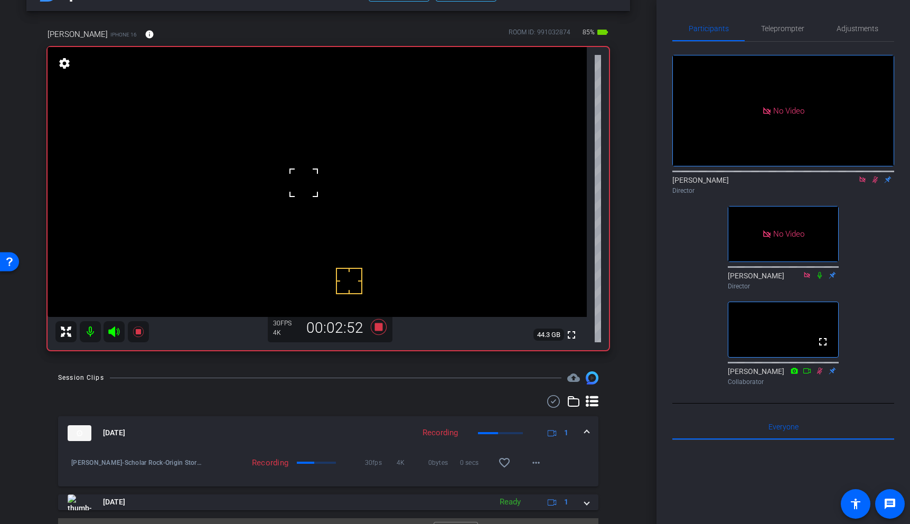
click at [308, 163] on video at bounding box center [317, 182] width 539 height 270
click at [295, 202] on video at bounding box center [317, 182] width 539 height 270
click at [302, 175] on video at bounding box center [317, 182] width 539 height 270
click at [293, 205] on video at bounding box center [317, 182] width 539 height 270
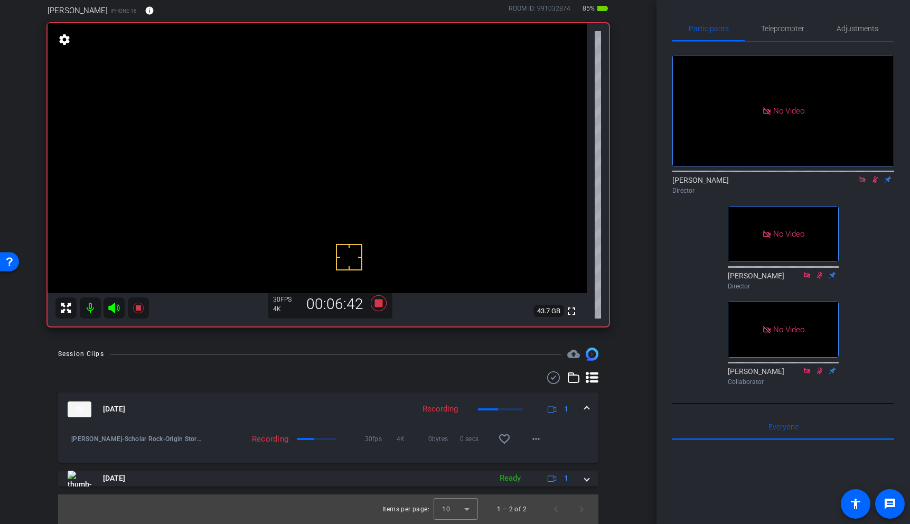
scroll to position [50, 0]
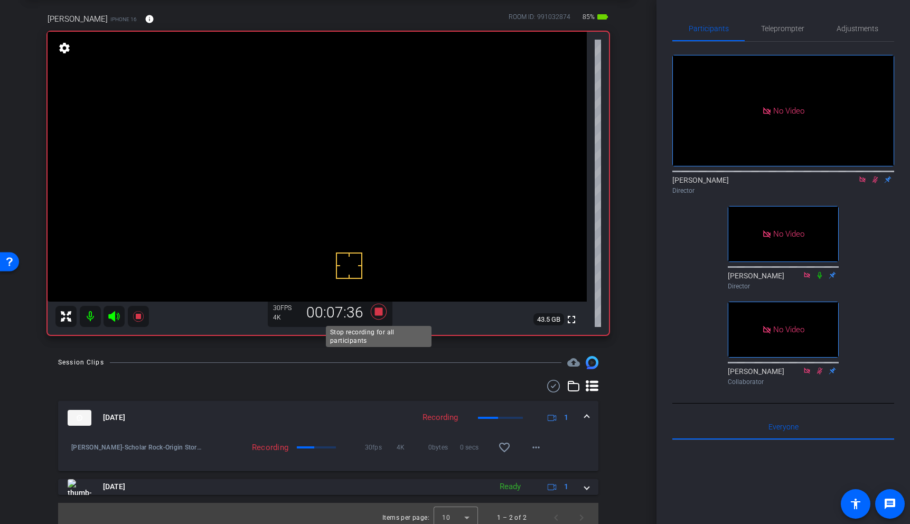
click at [381, 312] on icon at bounding box center [378, 312] width 16 height 16
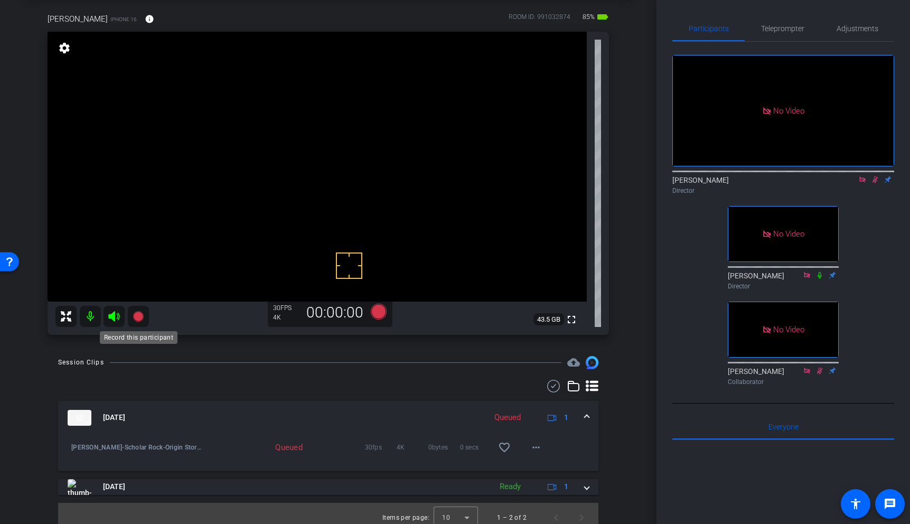
click at [139, 316] on icon at bounding box center [138, 316] width 11 height 11
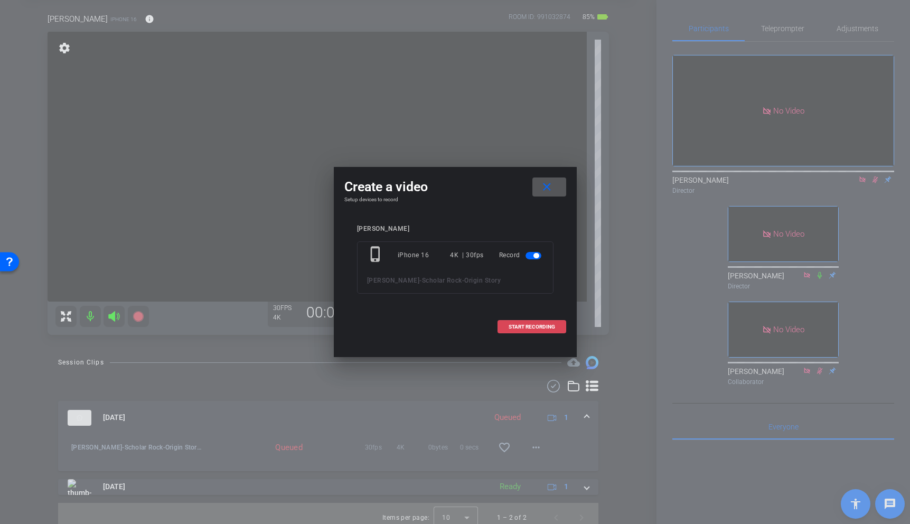
click at [518, 327] on span "START RECORDING" at bounding box center [531, 326] width 46 height 5
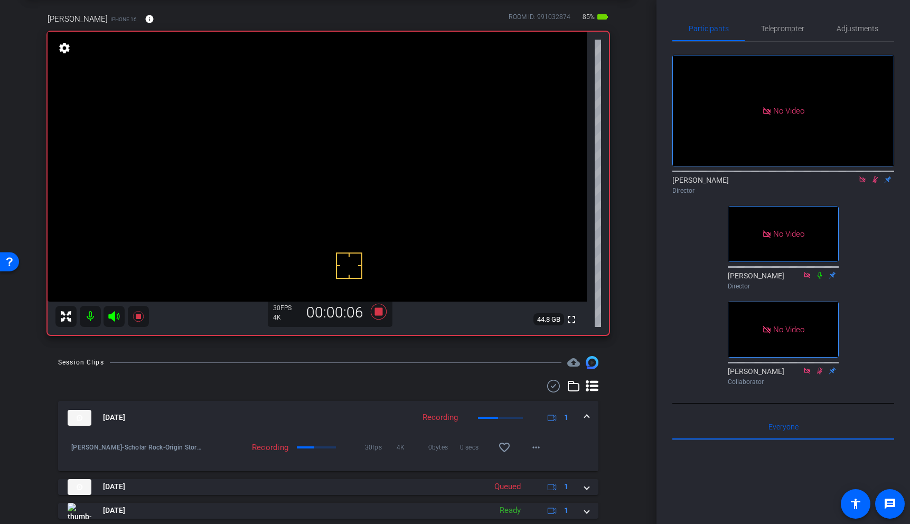
click at [302, 177] on video at bounding box center [317, 167] width 539 height 270
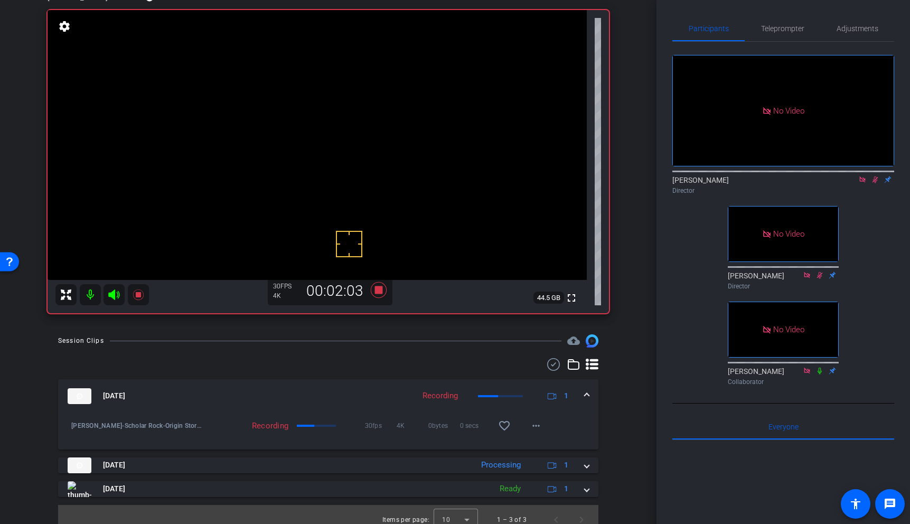
scroll to position [82, 0]
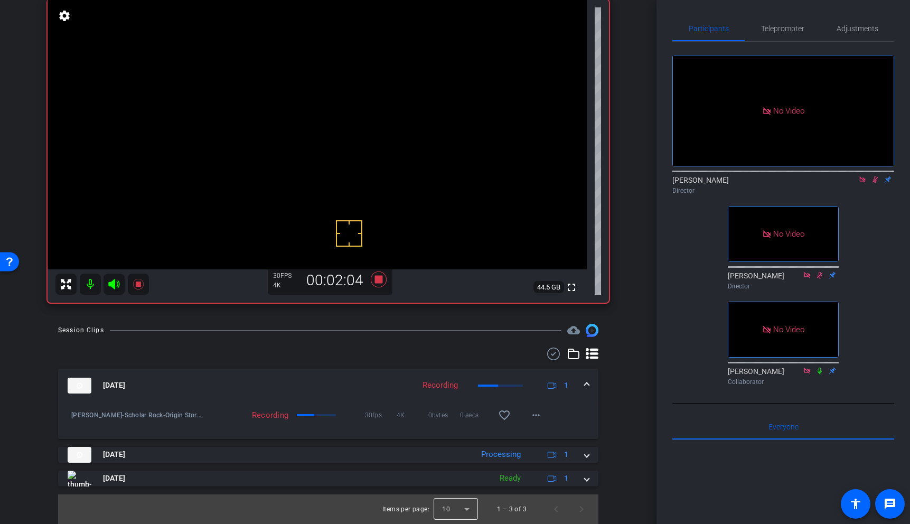
click at [456, 508] on div at bounding box center [456, 508] width 44 height 25
click at [458, 484] on mat-option "25" at bounding box center [456, 485] width 44 height 17
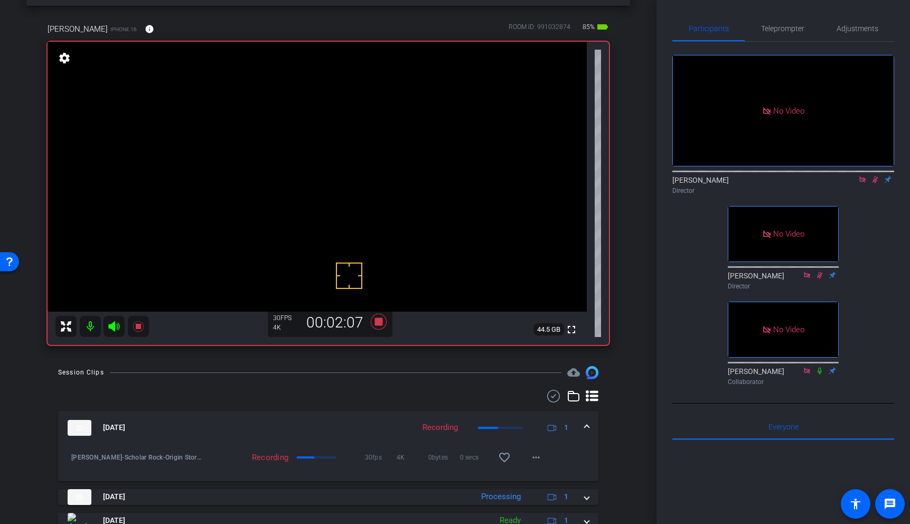
scroll to position [0, 0]
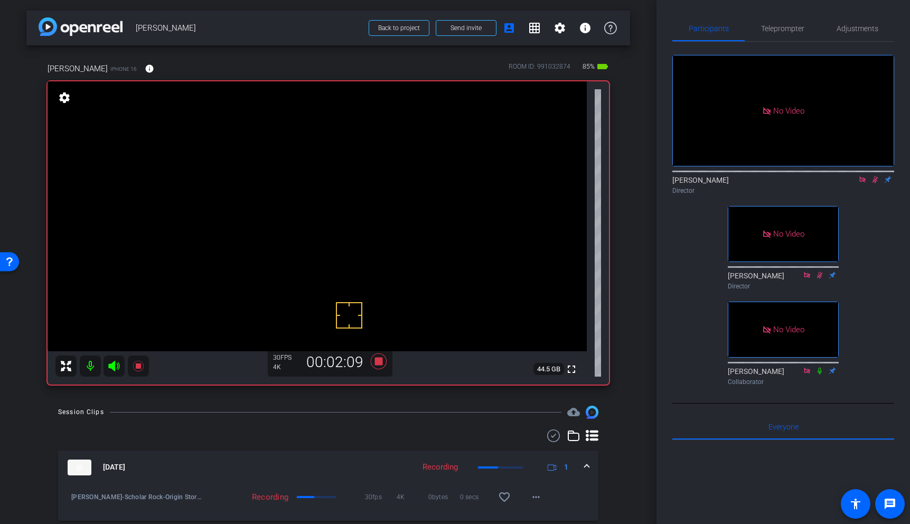
click at [307, 223] on video at bounding box center [317, 216] width 539 height 270
click at [309, 201] on video at bounding box center [317, 216] width 539 height 270
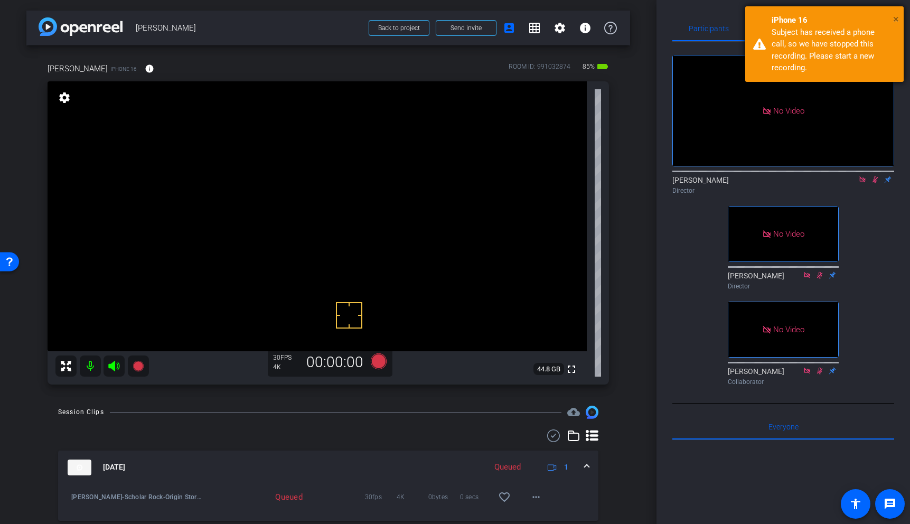
click at [898, 18] on span "×" at bounding box center [896, 19] width 6 height 13
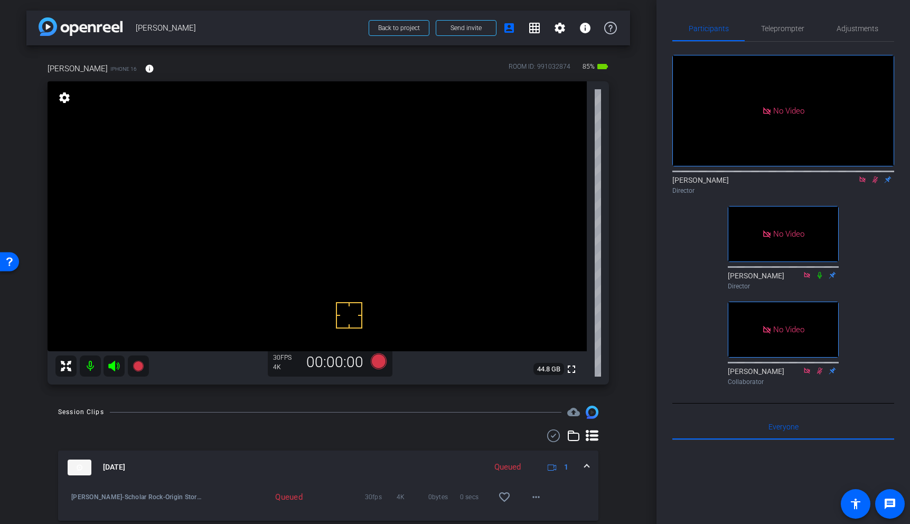
click at [298, 210] on video at bounding box center [317, 216] width 539 height 270
click at [876, 183] on icon at bounding box center [875, 179] width 8 height 7
click at [326, 227] on video at bounding box center [317, 216] width 539 height 270
click at [316, 200] on video at bounding box center [317, 216] width 539 height 270
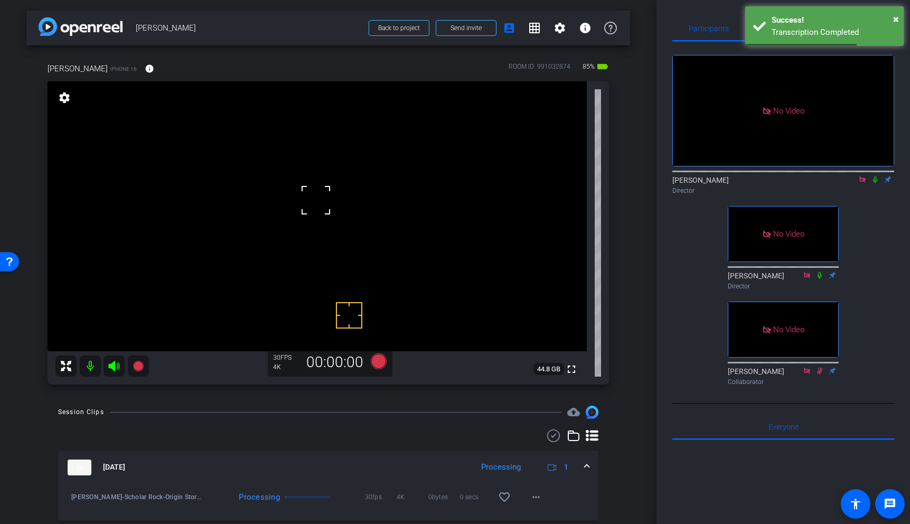
click at [287, 216] on video at bounding box center [317, 216] width 539 height 270
click at [878, 183] on icon at bounding box center [875, 179] width 8 height 7
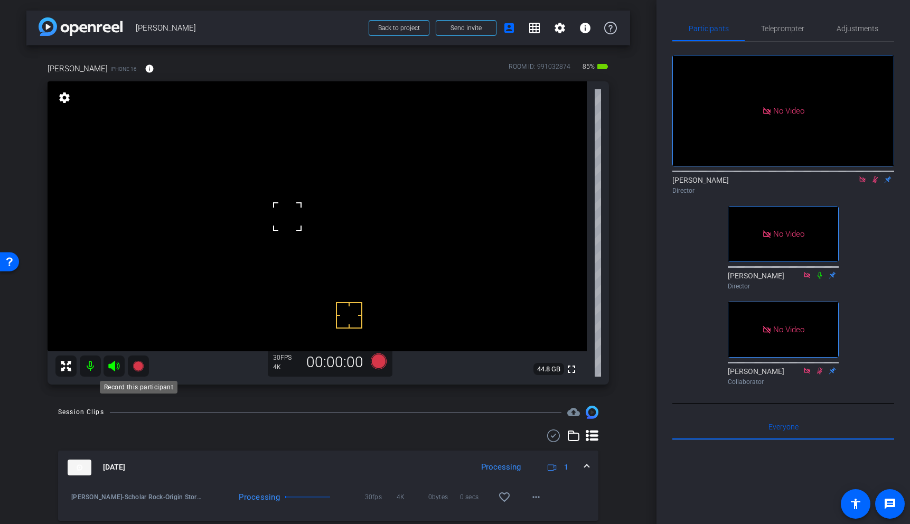
click at [137, 365] on icon at bounding box center [138, 366] width 11 height 11
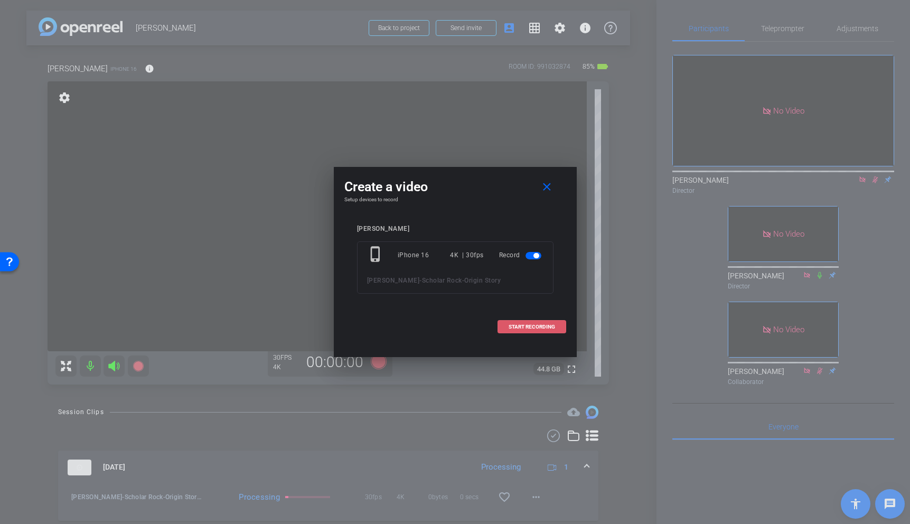
click at [557, 330] on span at bounding box center [532, 326] width 68 height 25
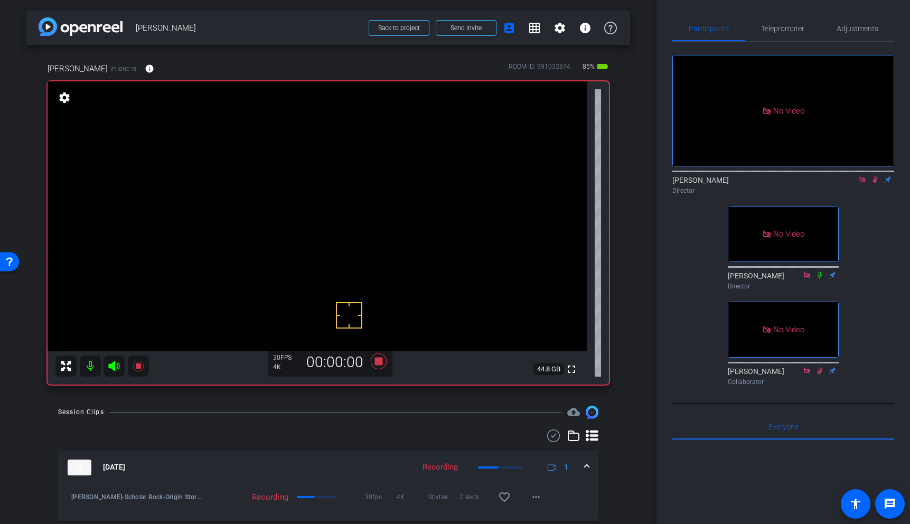
click at [314, 218] on video at bounding box center [317, 216] width 539 height 270
click at [314, 182] on video at bounding box center [317, 216] width 539 height 270
click at [378, 361] on icon at bounding box center [378, 361] width 16 height 16
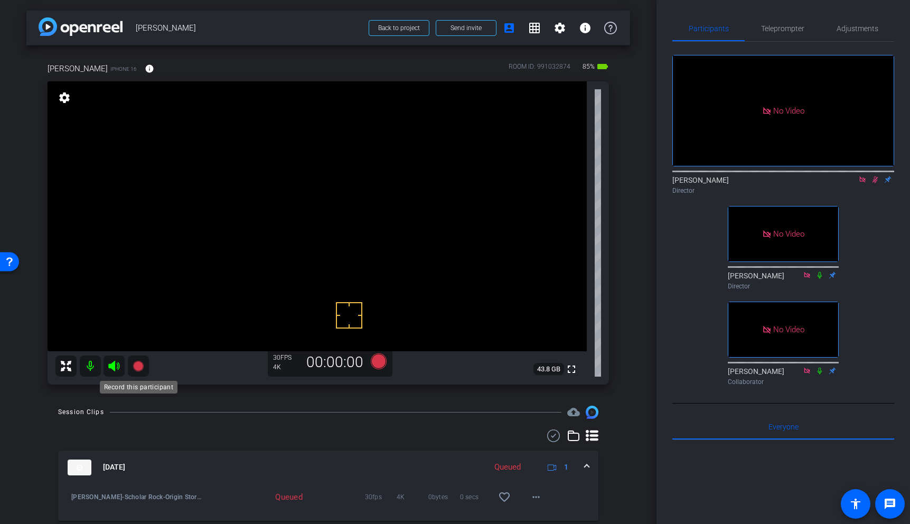
click at [138, 366] on icon at bounding box center [138, 366] width 11 height 11
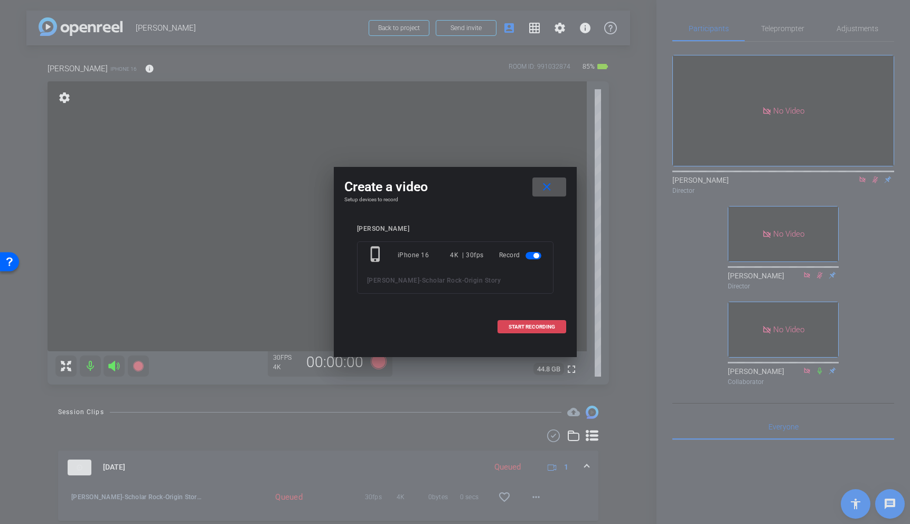
click at [516, 324] on span "START RECORDING" at bounding box center [531, 326] width 46 height 5
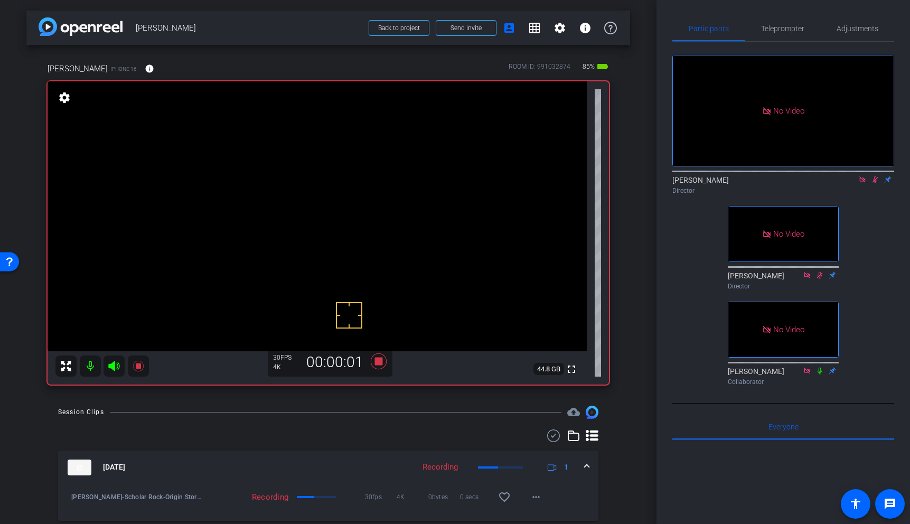
click at [310, 215] on video at bounding box center [317, 216] width 539 height 270
click at [822, 279] on icon at bounding box center [819, 274] width 8 height 7
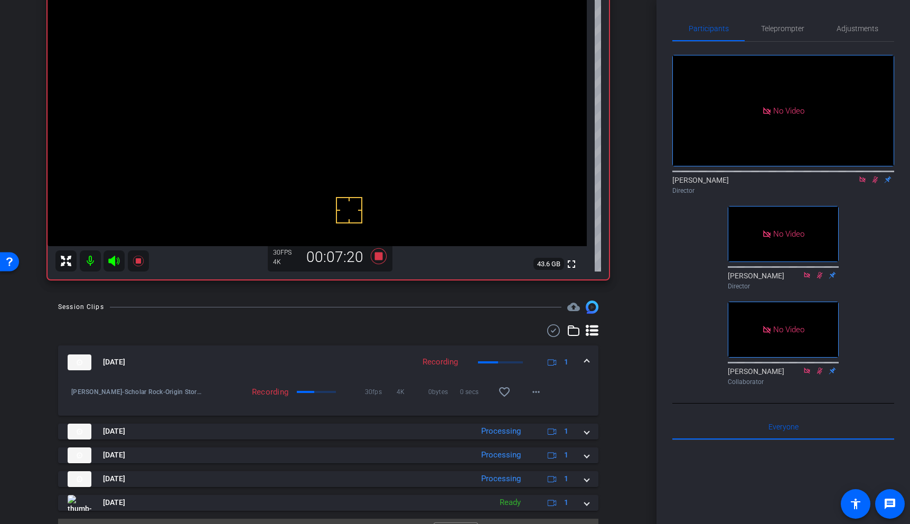
scroll to position [129, 0]
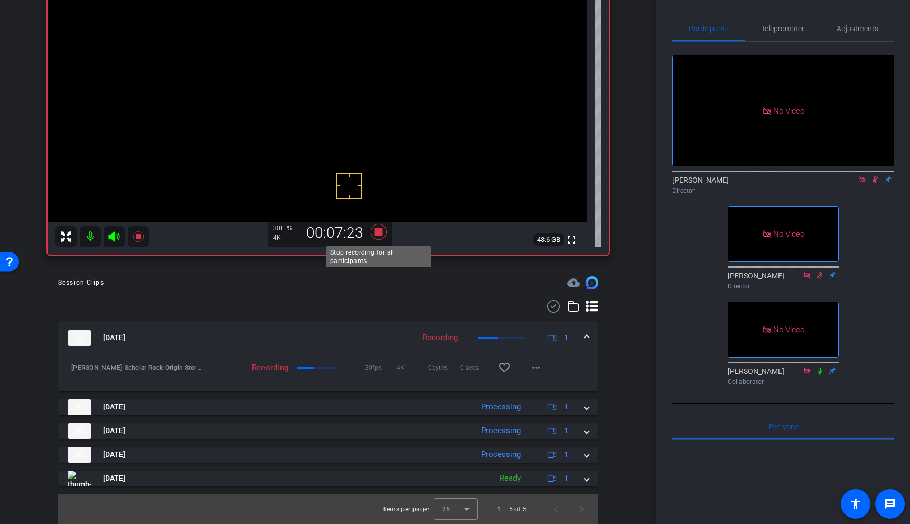
click at [380, 233] on icon at bounding box center [378, 232] width 16 height 16
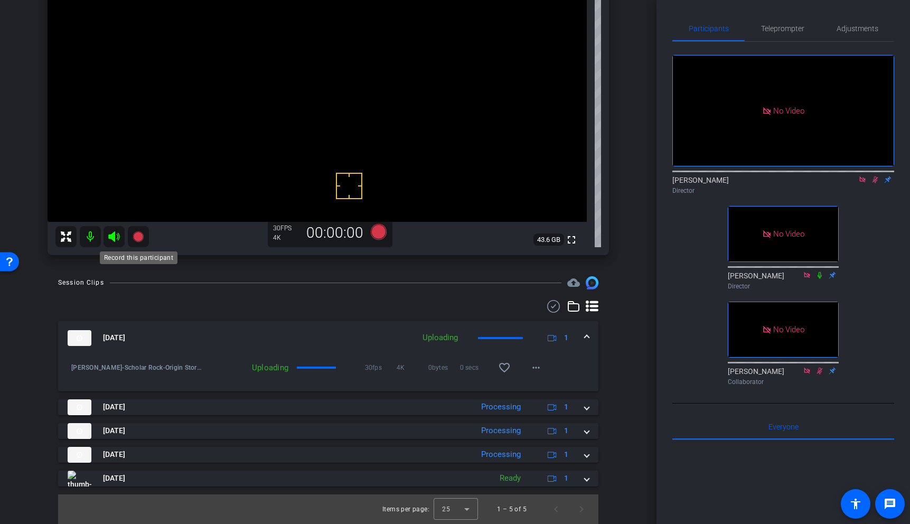
click at [137, 239] on icon at bounding box center [138, 236] width 11 height 11
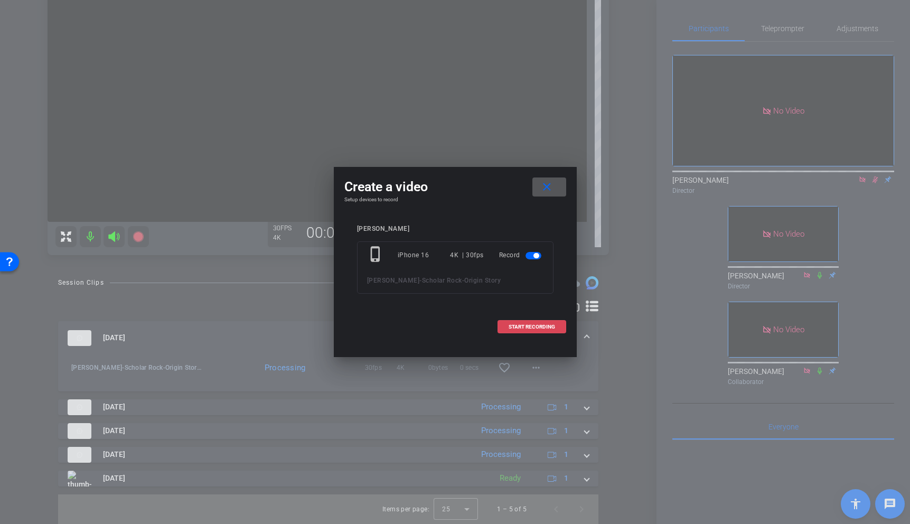
click at [535, 326] on span "START RECORDING" at bounding box center [531, 326] width 46 height 5
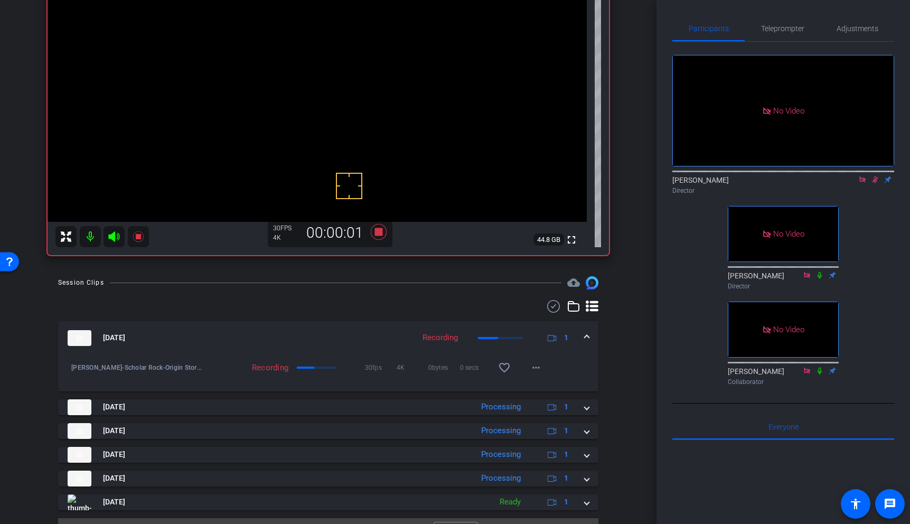
click at [321, 76] on video at bounding box center [317, 87] width 539 height 270
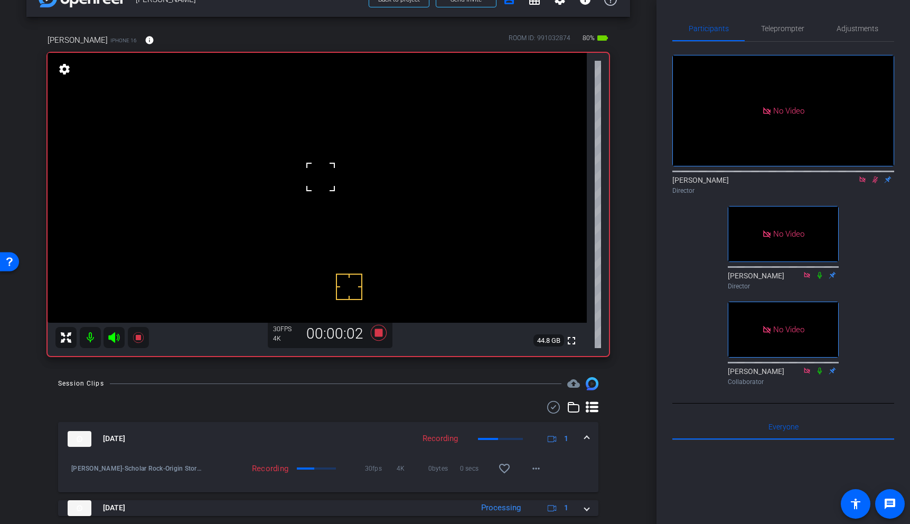
scroll to position [39, 0]
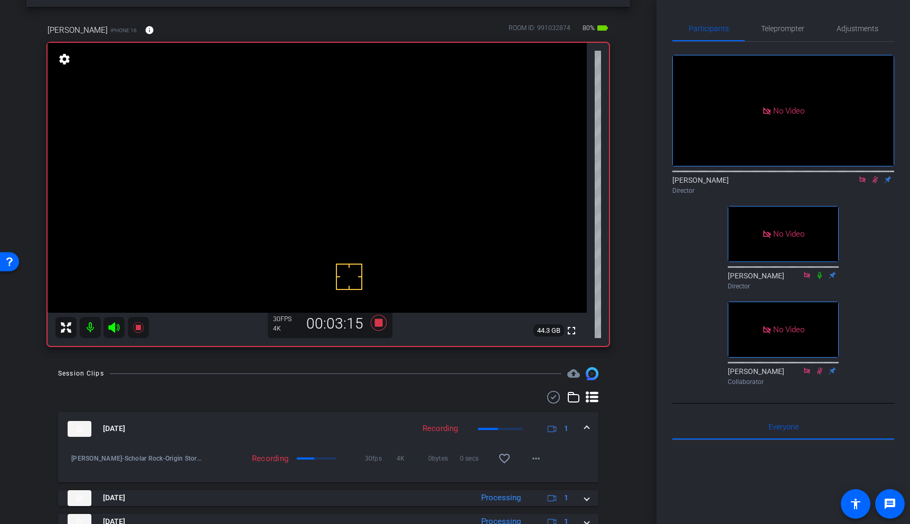
click at [303, 166] on video at bounding box center [317, 178] width 539 height 270
click at [381, 323] on icon at bounding box center [378, 323] width 16 height 16
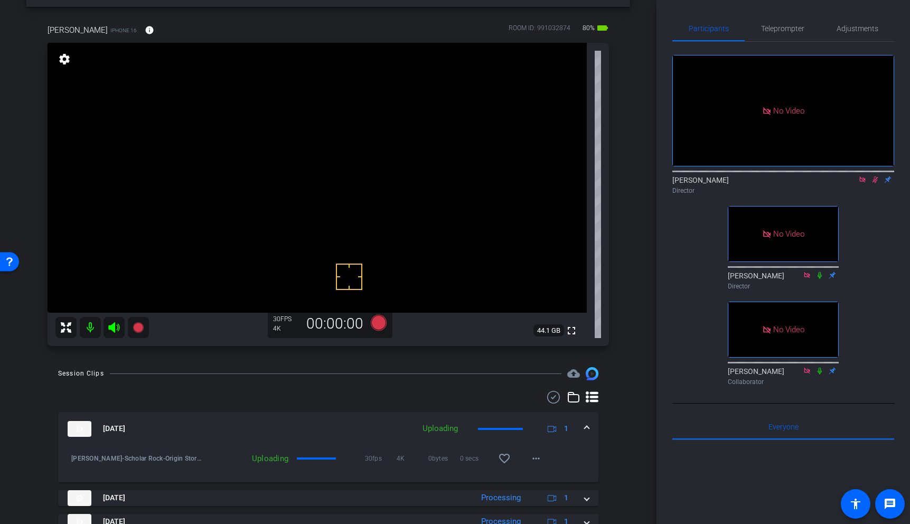
click at [877, 183] on icon at bounding box center [875, 179] width 8 height 7
click at [586, 429] on span at bounding box center [587, 428] width 4 height 11
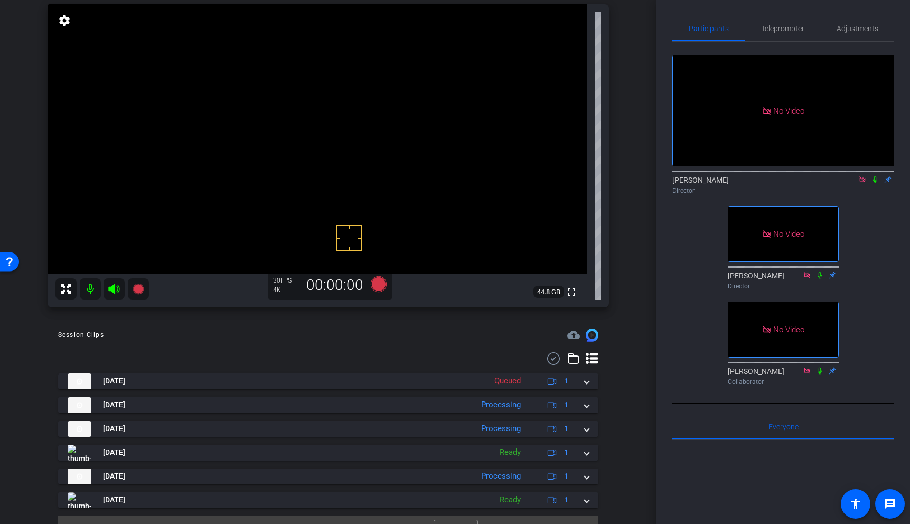
scroll to position [99, 0]
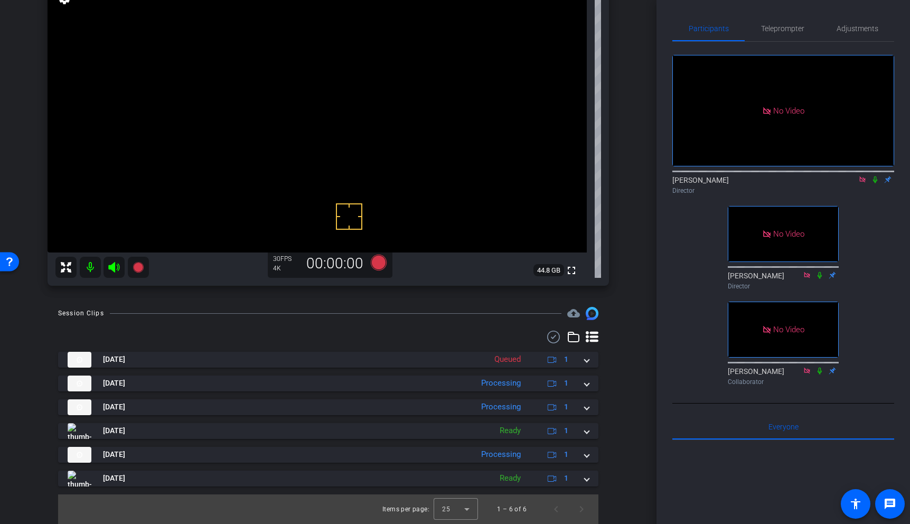
click at [861, 182] on icon at bounding box center [862, 179] width 6 height 6
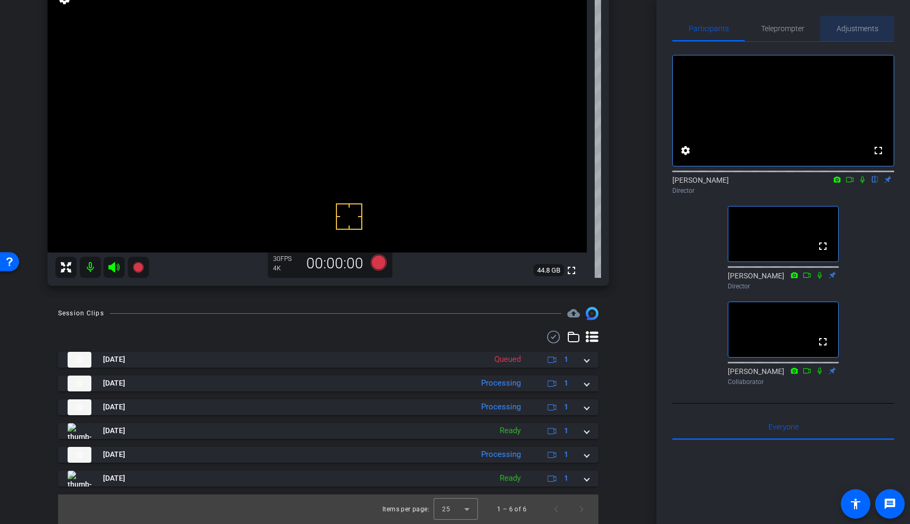
click at [855, 30] on span "Adjustments" at bounding box center [857, 28] width 42 height 7
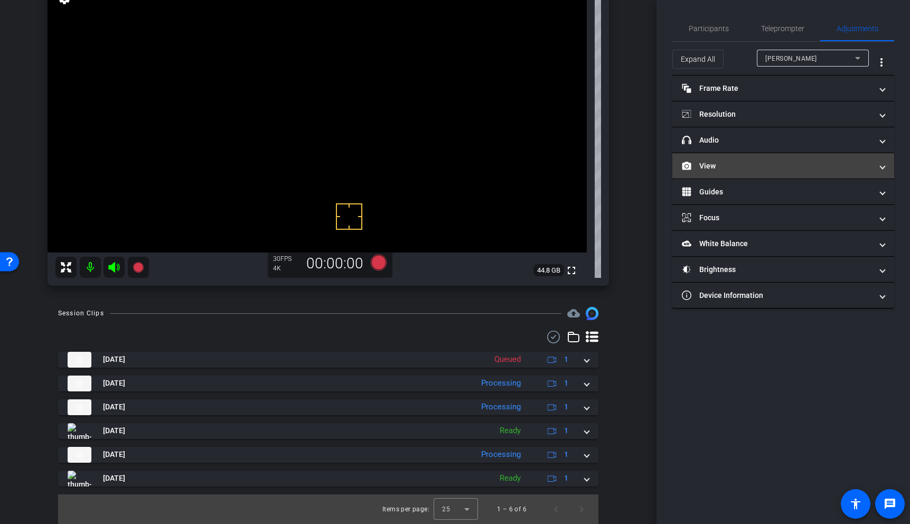
click at [745, 167] on mat-panel-title "View" at bounding box center [777, 166] width 190 height 11
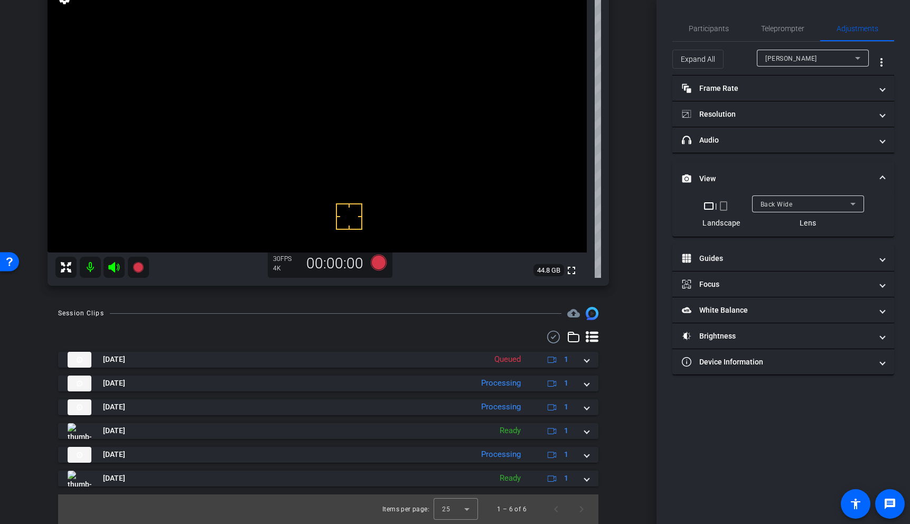
click at [796, 200] on div "Back Wide" at bounding box center [805, 203] width 90 height 13
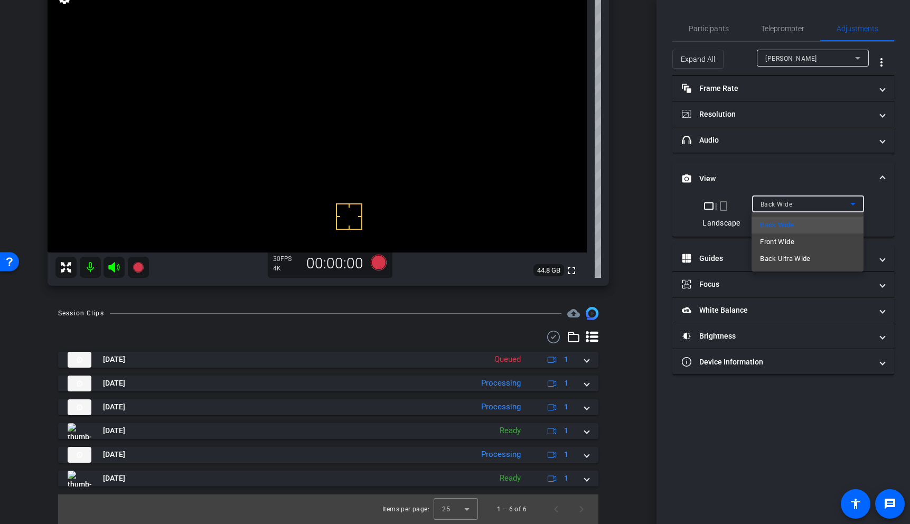
click at [787, 244] on span "Front Wide" at bounding box center [777, 241] width 34 height 13
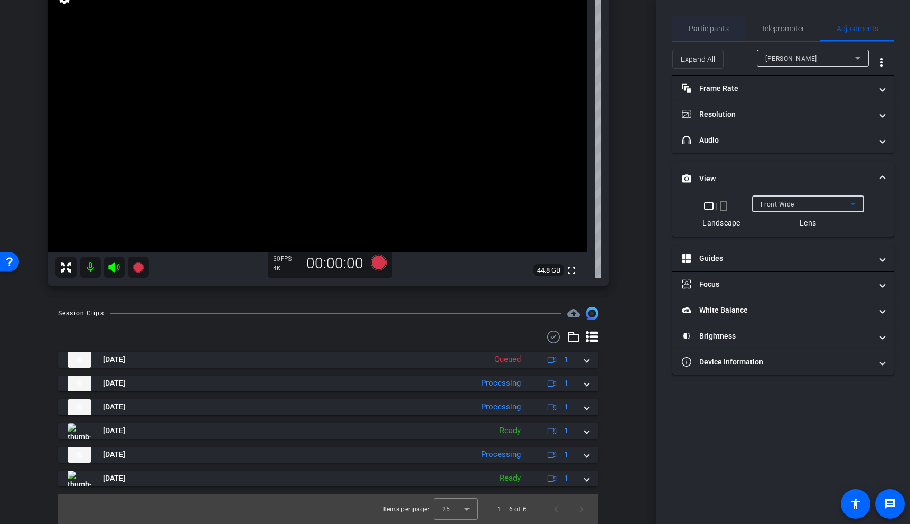
click at [714, 34] on span "Participants" at bounding box center [709, 28] width 40 height 25
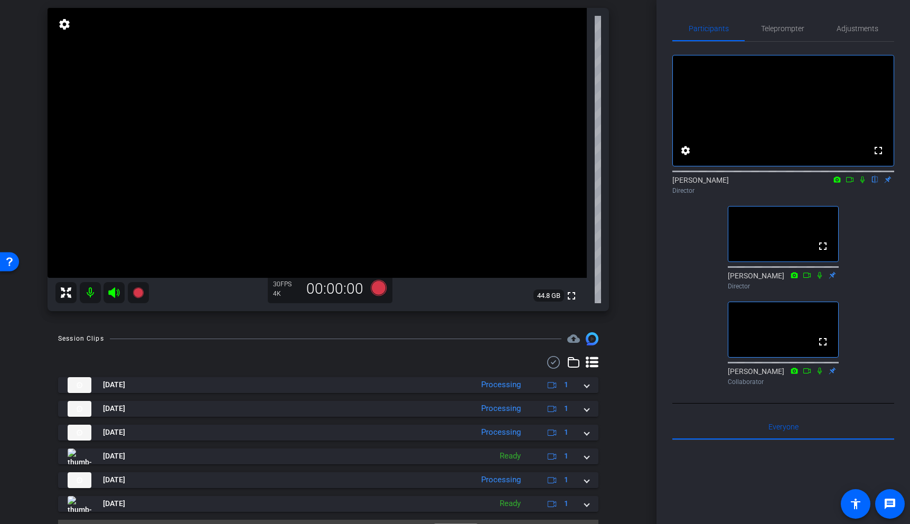
scroll to position [71, 0]
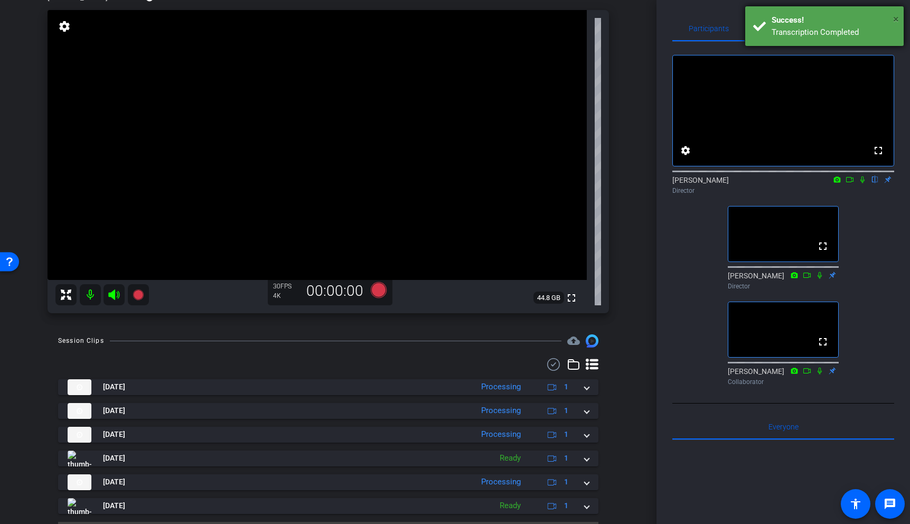
click at [894, 18] on span "×" at bounding box center [896, 19] width 6 height 13
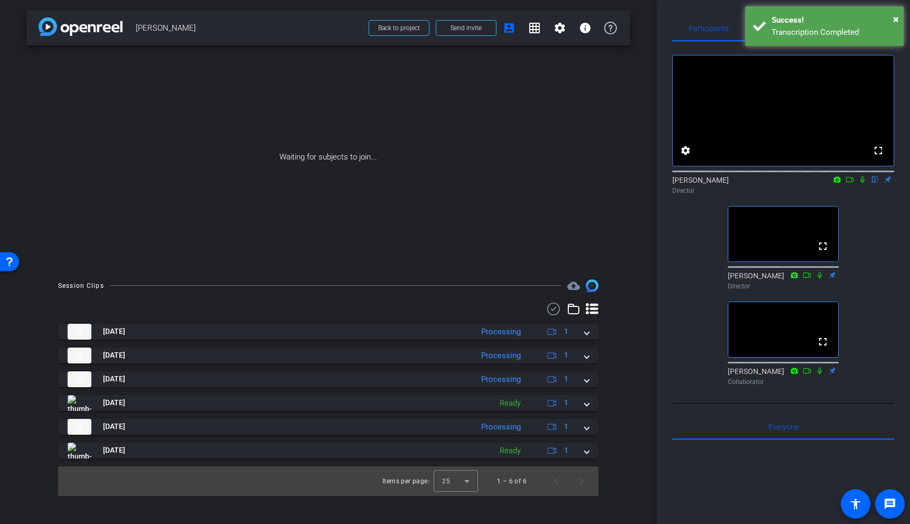
scroll to position [0, 0]
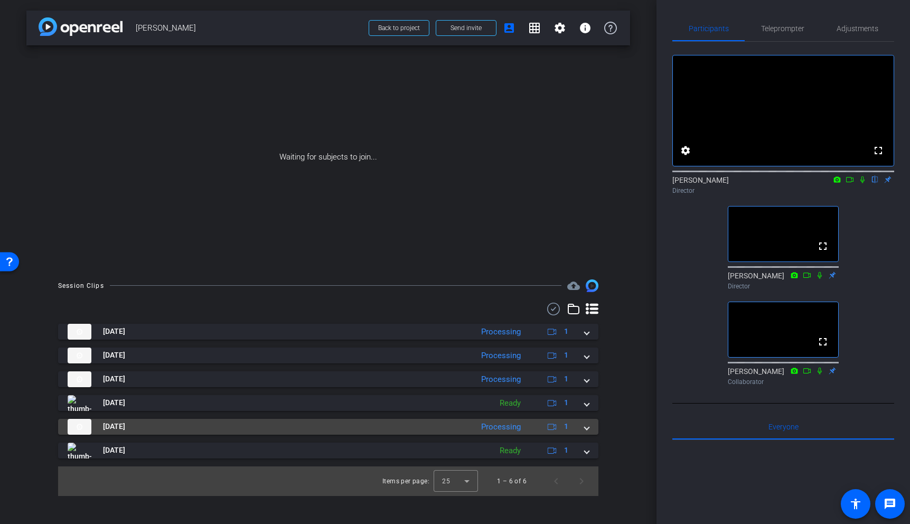
click at [587, 427] on span at bounding box center [587, 426] width 4 height 11
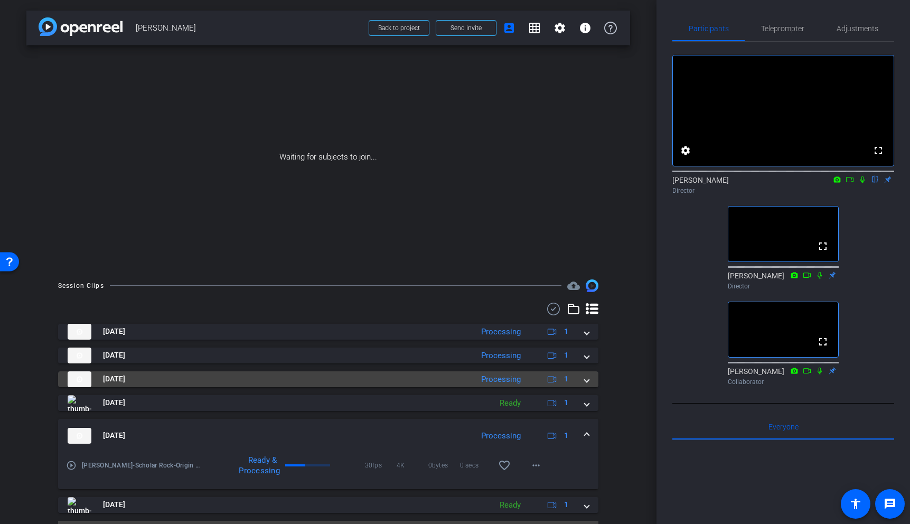
click at [585, 383] on span at bounding box center [587, 378] width 4 height 11
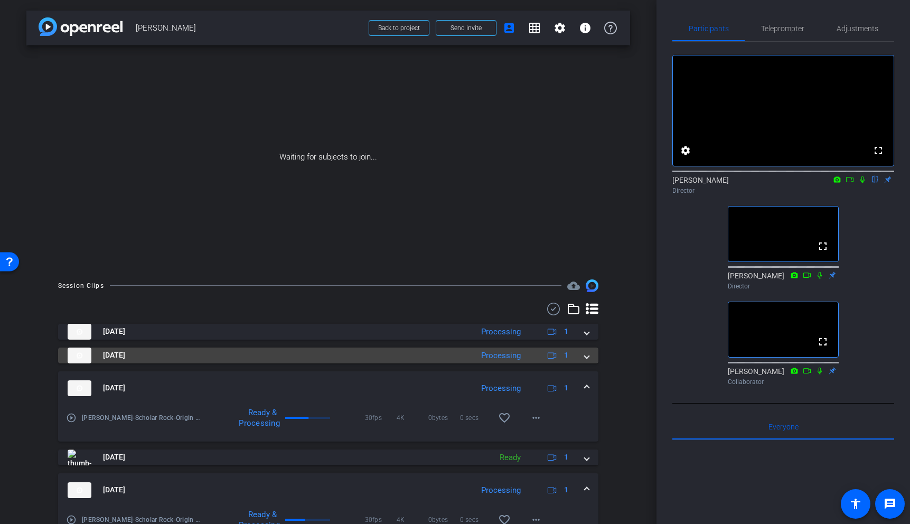
click at [587, 356] on span at bounding box center [587, 355] width 4 height 11
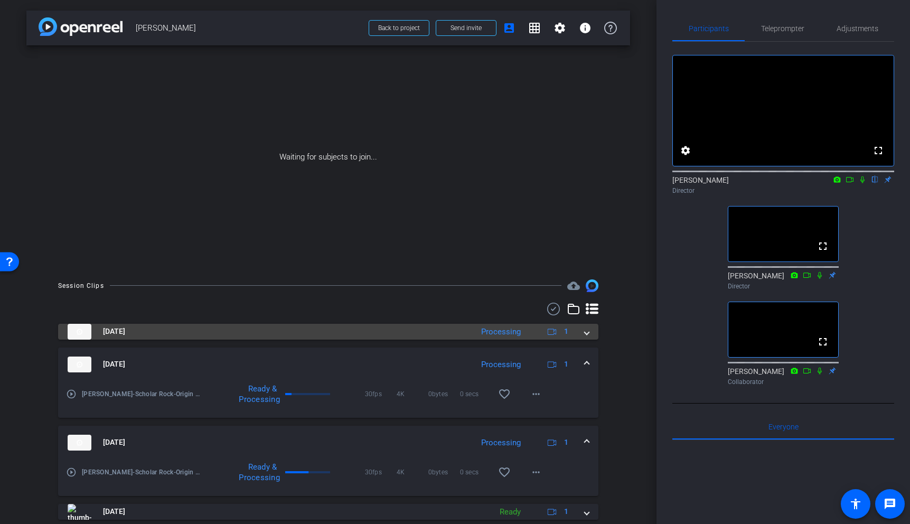
click at [585, 335] on span at bounding box center [587, 331] width 4 height 11
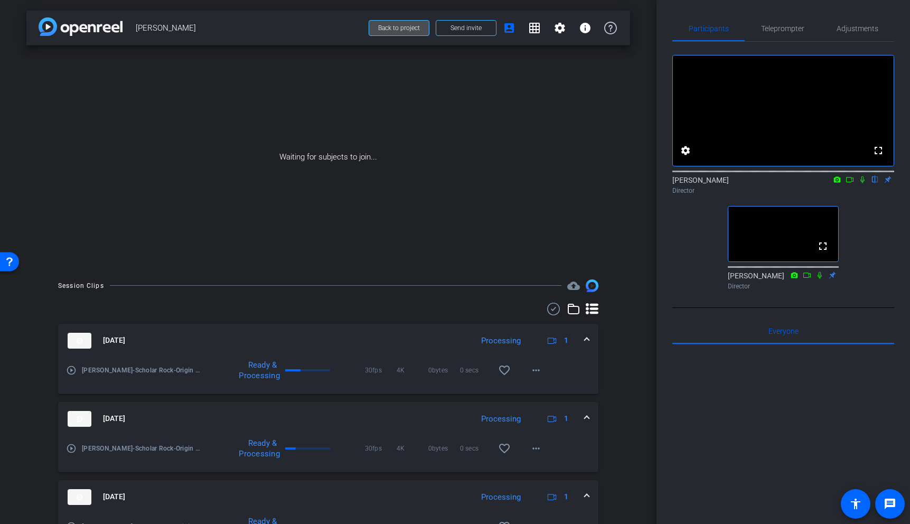
click at [411, 28] on span "Back to project" at bounding box center [399, 27] width 42 height 7
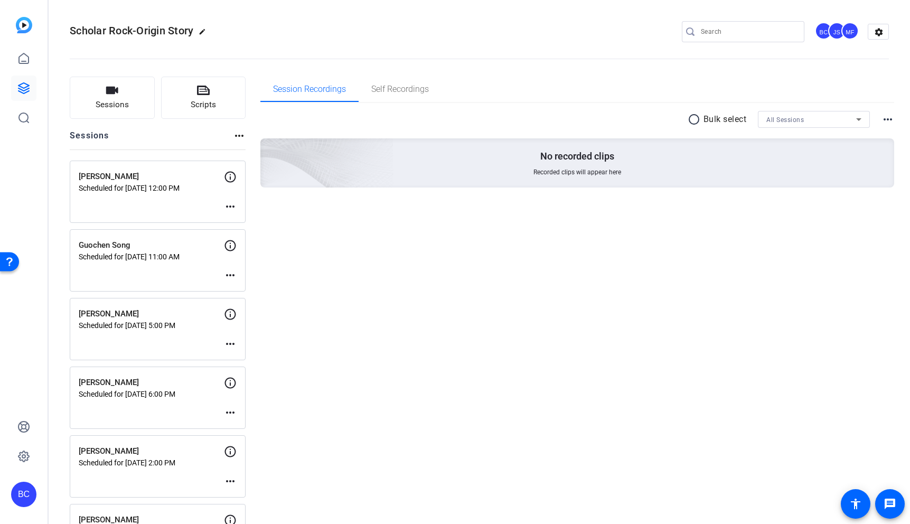
scroll to position [668, 0]
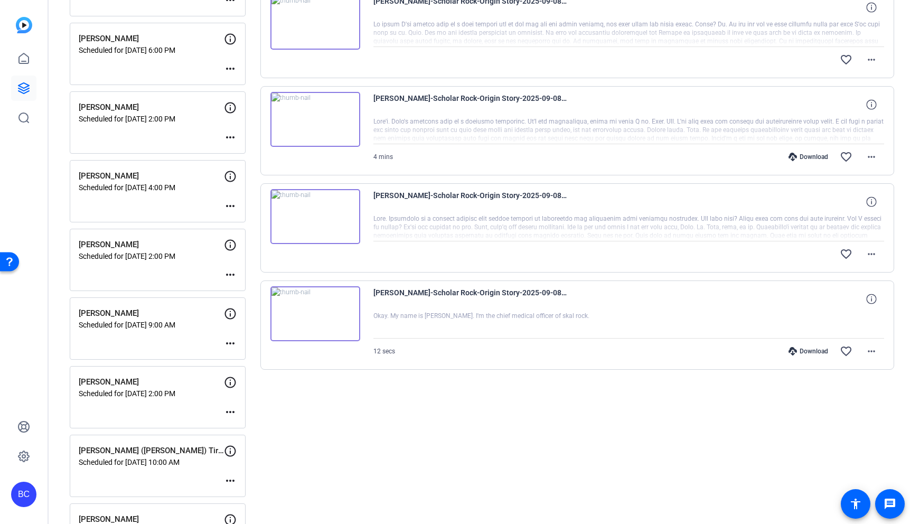
scroll to position [322, 0]
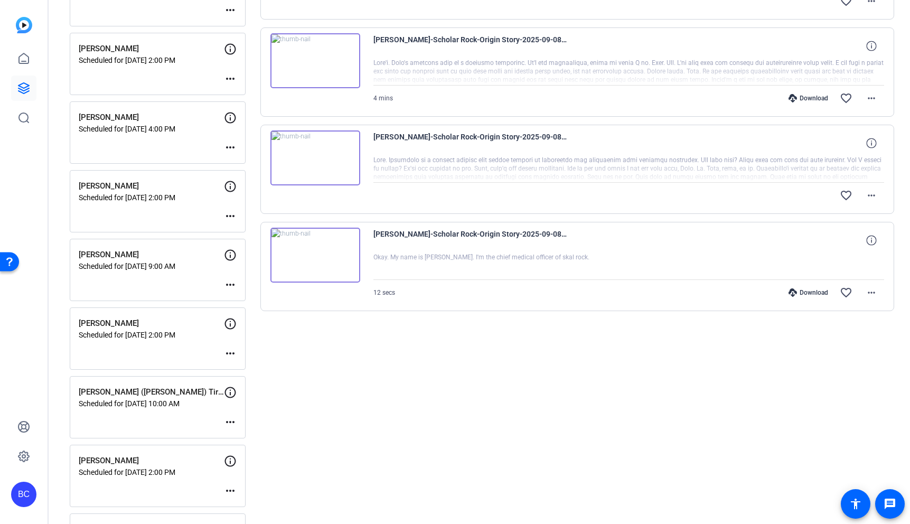
scroll to position [409, 0]
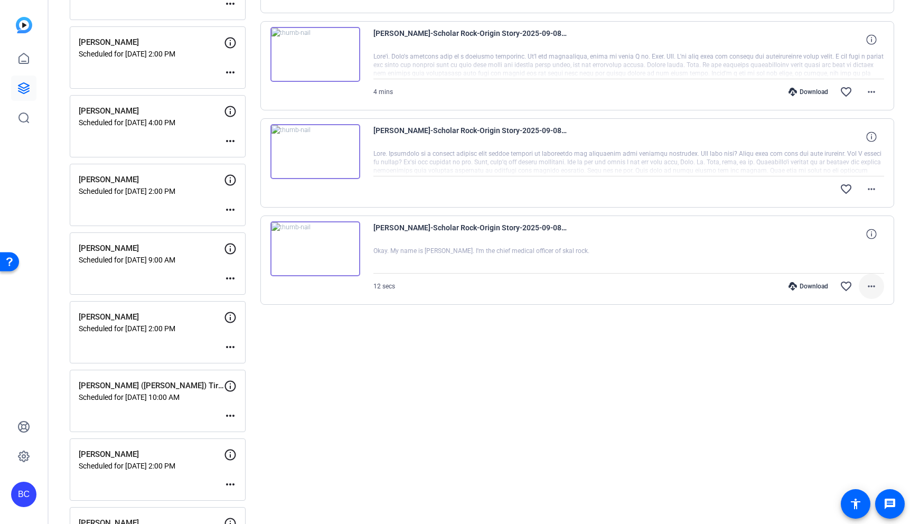
click at [877, 287] on mat-icon "more_horiz" at bounding box center [871, 286] width 13 height 13
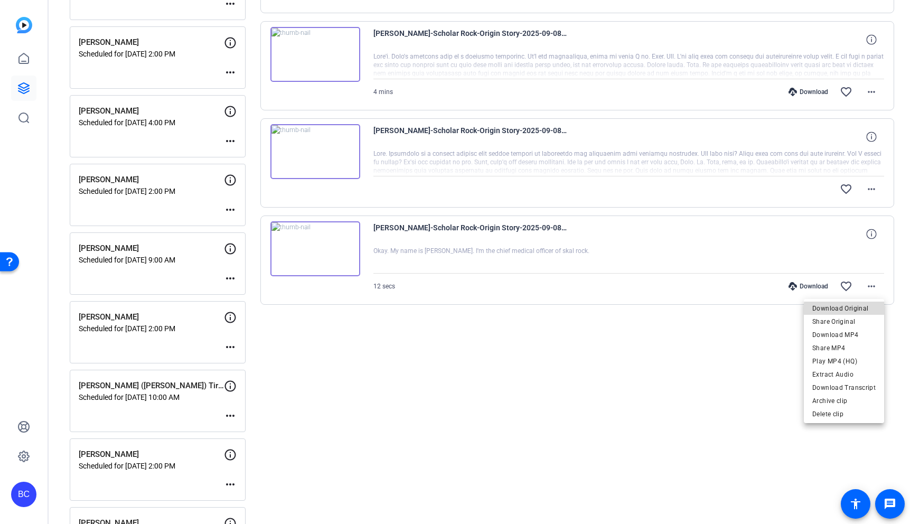
click at [855, 310] on span "Download Original" at bounding box center [843, 308] width 63 height 13
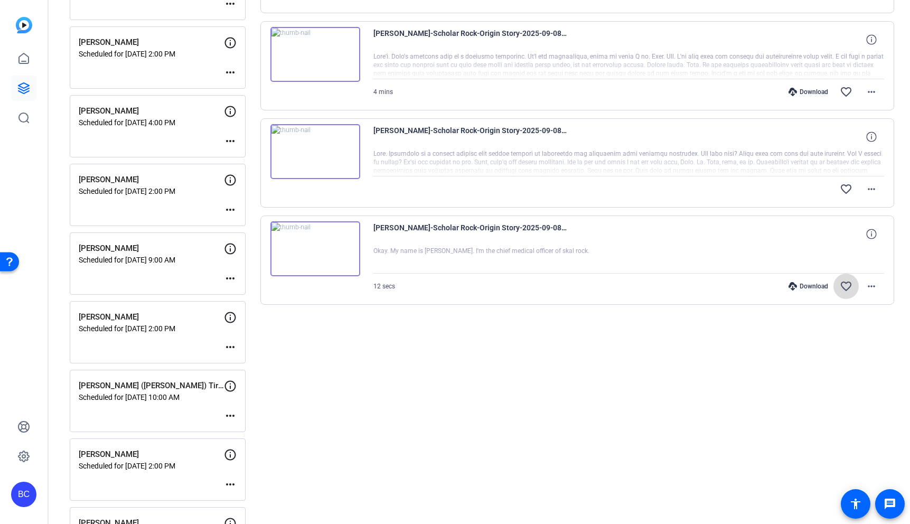
click at [842, 284] on mat-icon "favorite_border" at bounding box center [846, 286] width 13 height 13
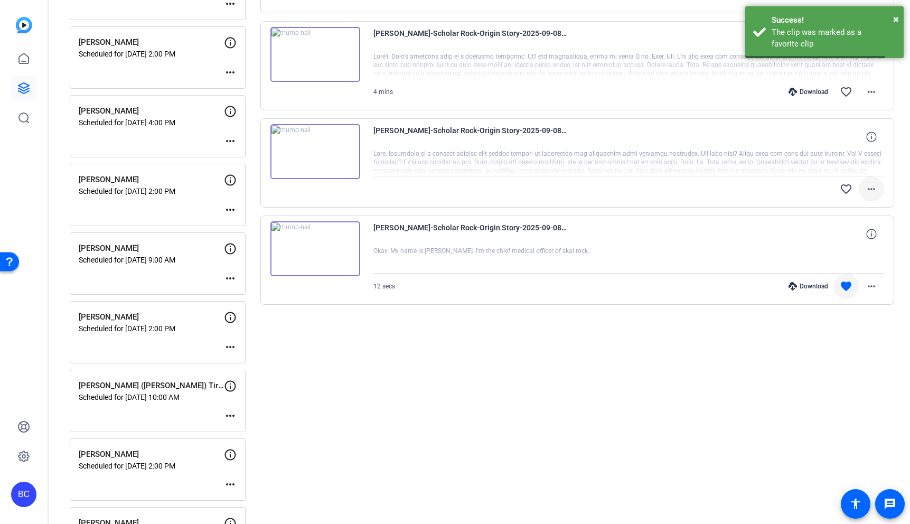
click at [870, 190] on mat-icon "more_horiz" at bounding box center [871, 189] width 13 height 13
click at [856, 212] on span "Download Original" at bounding box center [843, 211] width 63 height 13
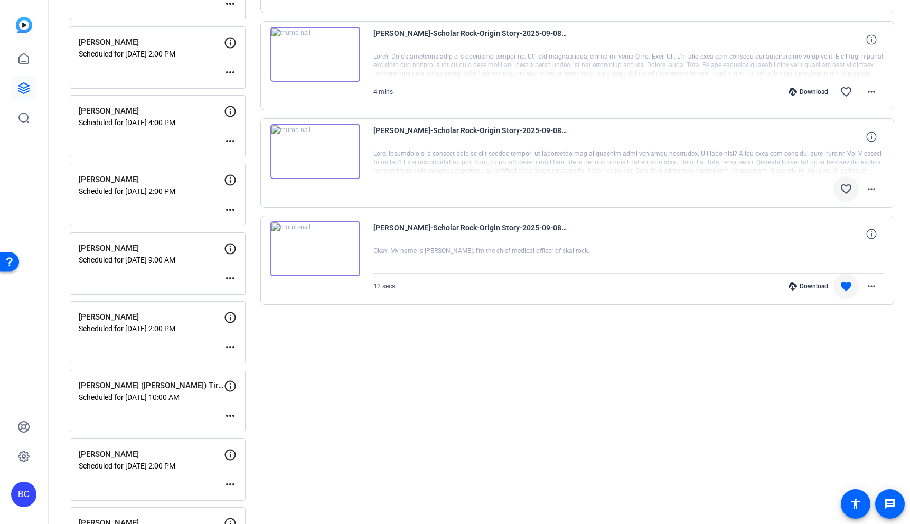
click at [844, 189] on mat-icon "favorite_border" at bounding box center [846, 189] width 13 height 13
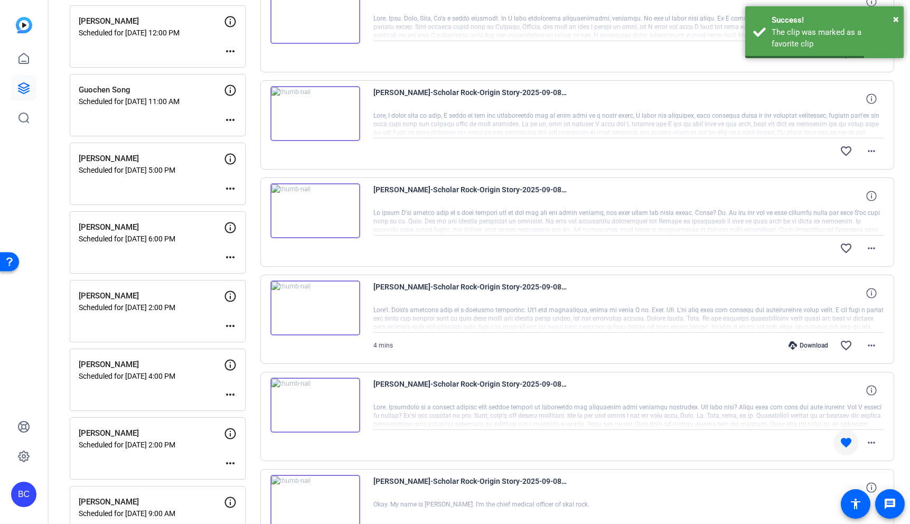
scroll to position [158, 0]
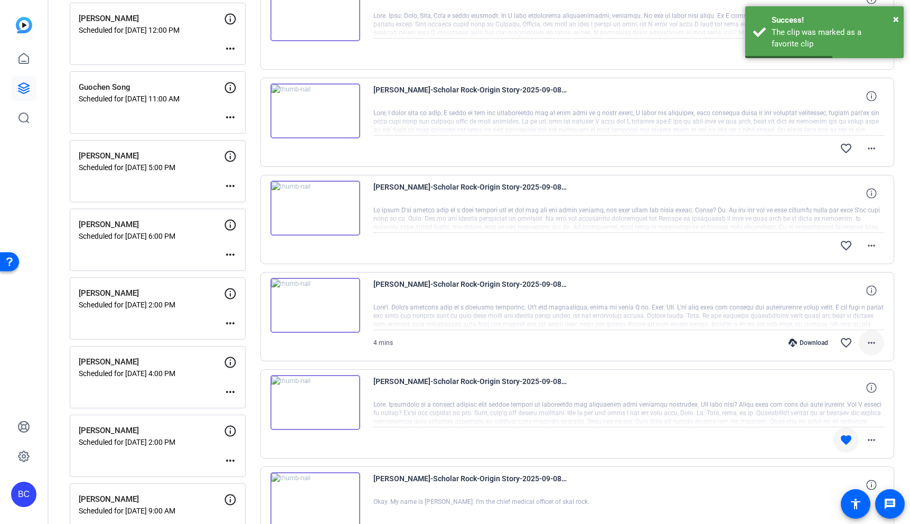
click at [871, 341] on mat-icon "more_horiz" at bounding box center [871, 342] width 13 height 13
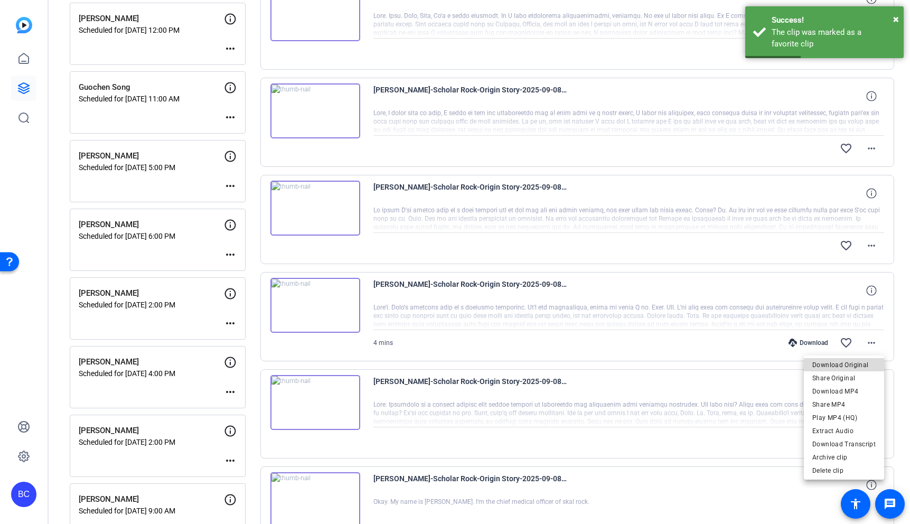
click at [856, 359] on span "Download Original" at bounding box center [843, 365] width 63 height 13
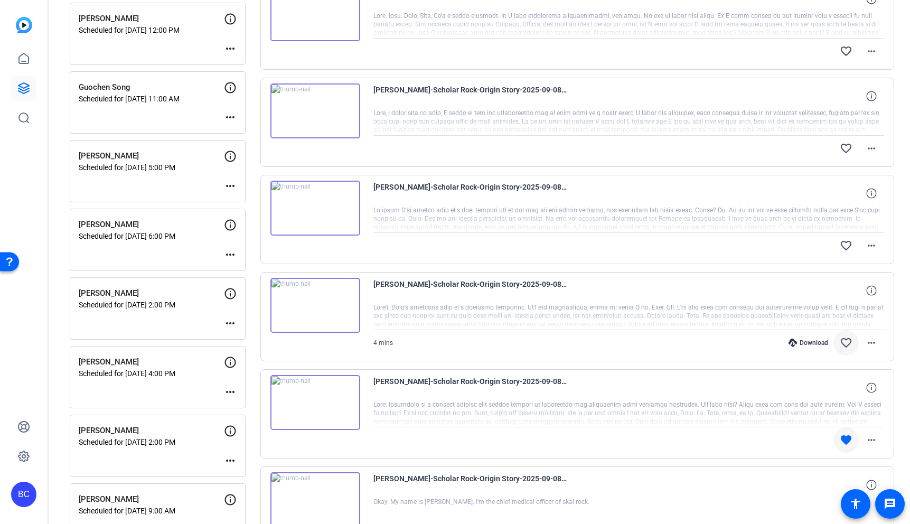
click at [847, 342] on mat-icon "favorite_border" at bounding box center [846, 342] width 13 height 13
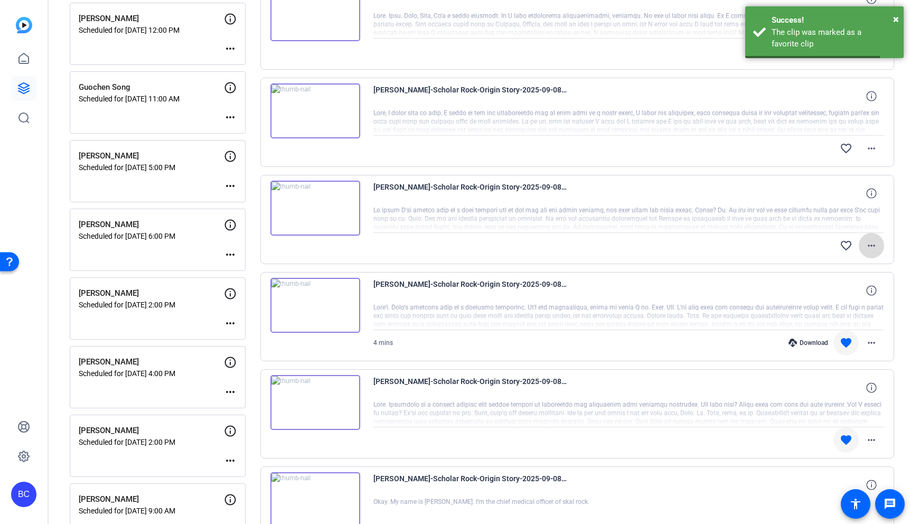
click at [869, 249] on mat-icon "more_horiz" at bounding box center [871, 245] width 13 height 13
click at [852, 262] on span "Download Original" at bounding box center [843, 267] width 63 height 13
click at [849, 242] on mat-icon "favorite_border" at bounding box center [846, 245] width 13 height 13
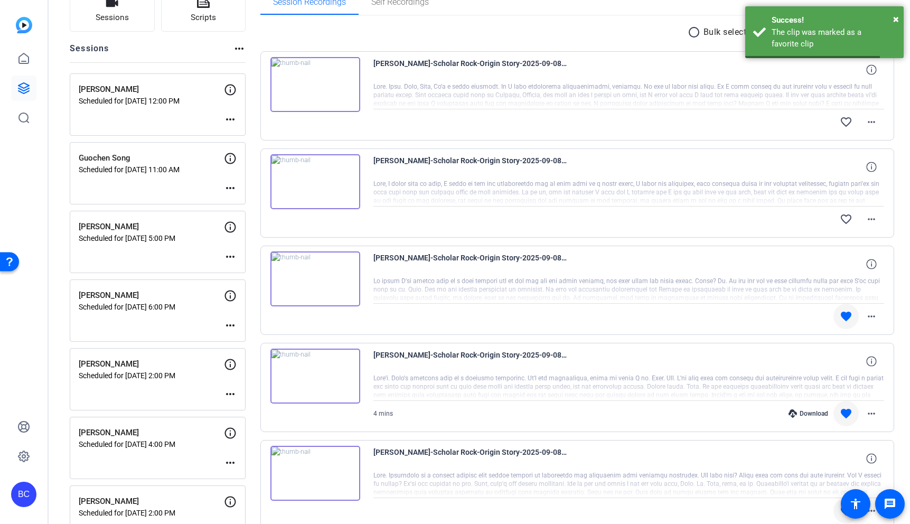
scroll to position [83, 0]
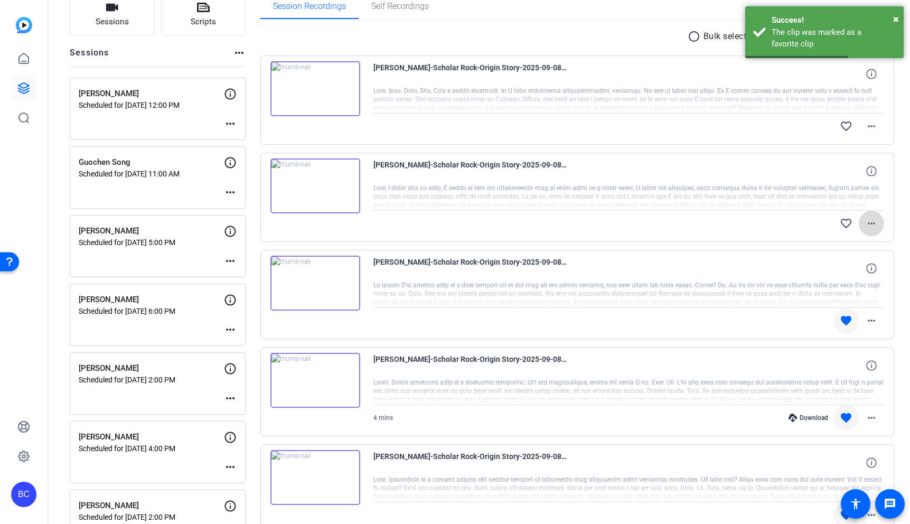
click at [871, 219] on mat-icon "more_horiz" at bounding box center [871, 223] width 13 height 13
click at [852, 241] on span "Download Original" at bounding box center [843, 245] width 63 height 13
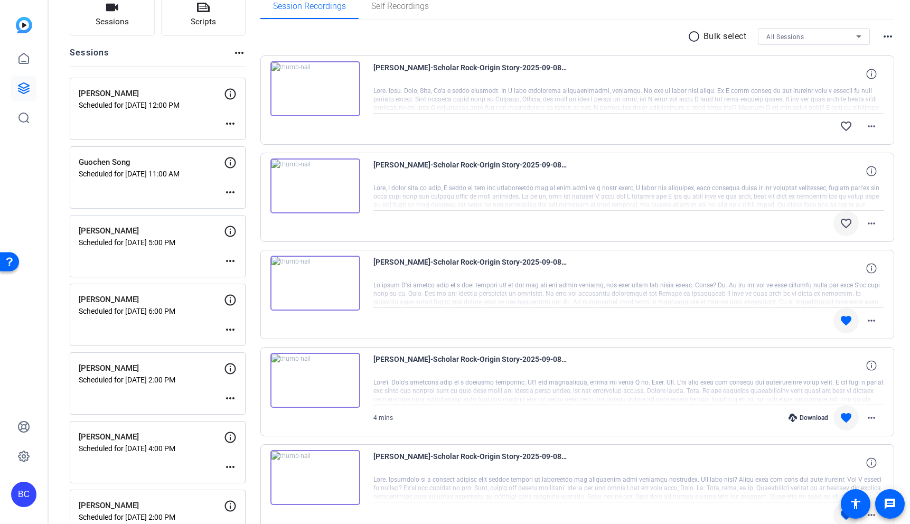
click at [847, 219] on mat-icon "favorite_border" at bounding box center [846, 223] width 13 height 13
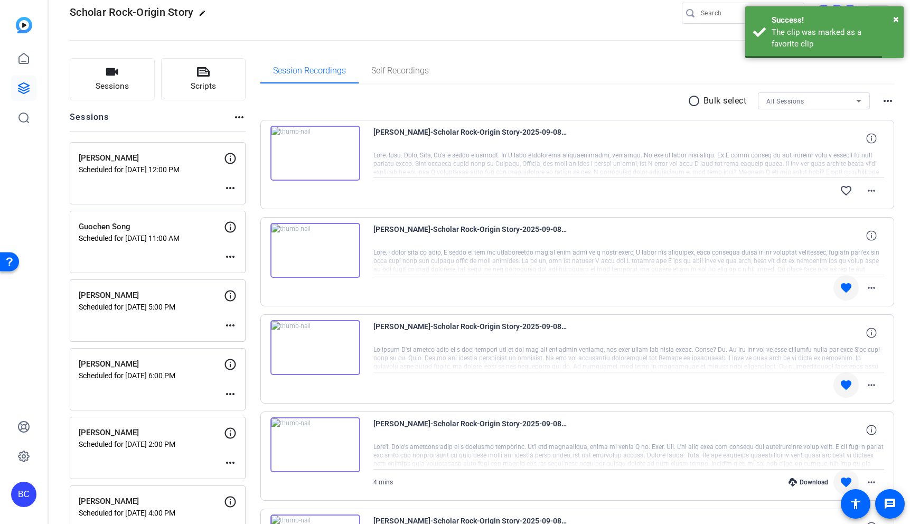
scroll to position [1, 0]
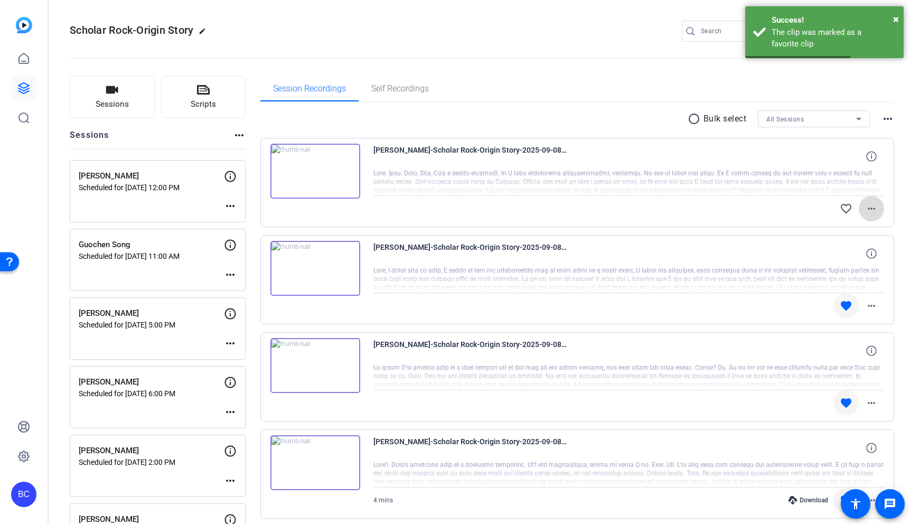
click at [870, 208] on mat-icon "more_horiz" at bounding box center [871, 208] width 13 height 13
click at [852, 228] on span "Download Original" at bounding box center [843, 230] width 63 height 13
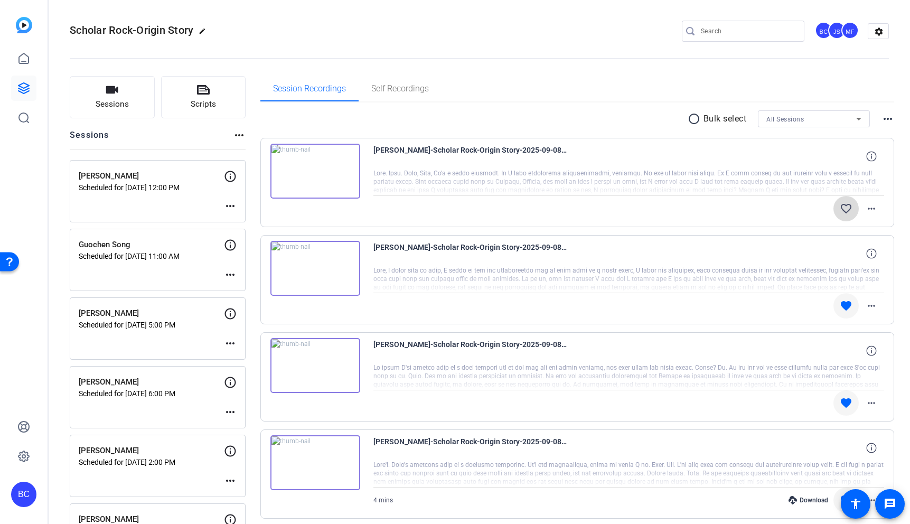
click at [846, 205] on mat-icon "favorite_border" at bounding box center [846, 208] width 13 height 13
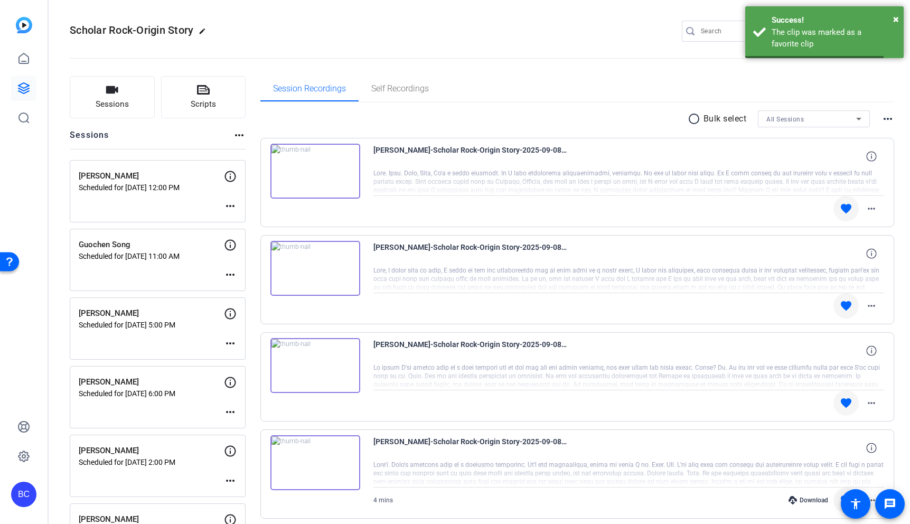
scroll to position [0, 0]
